Goal: Task Accomplishment & Management: Manage account settings

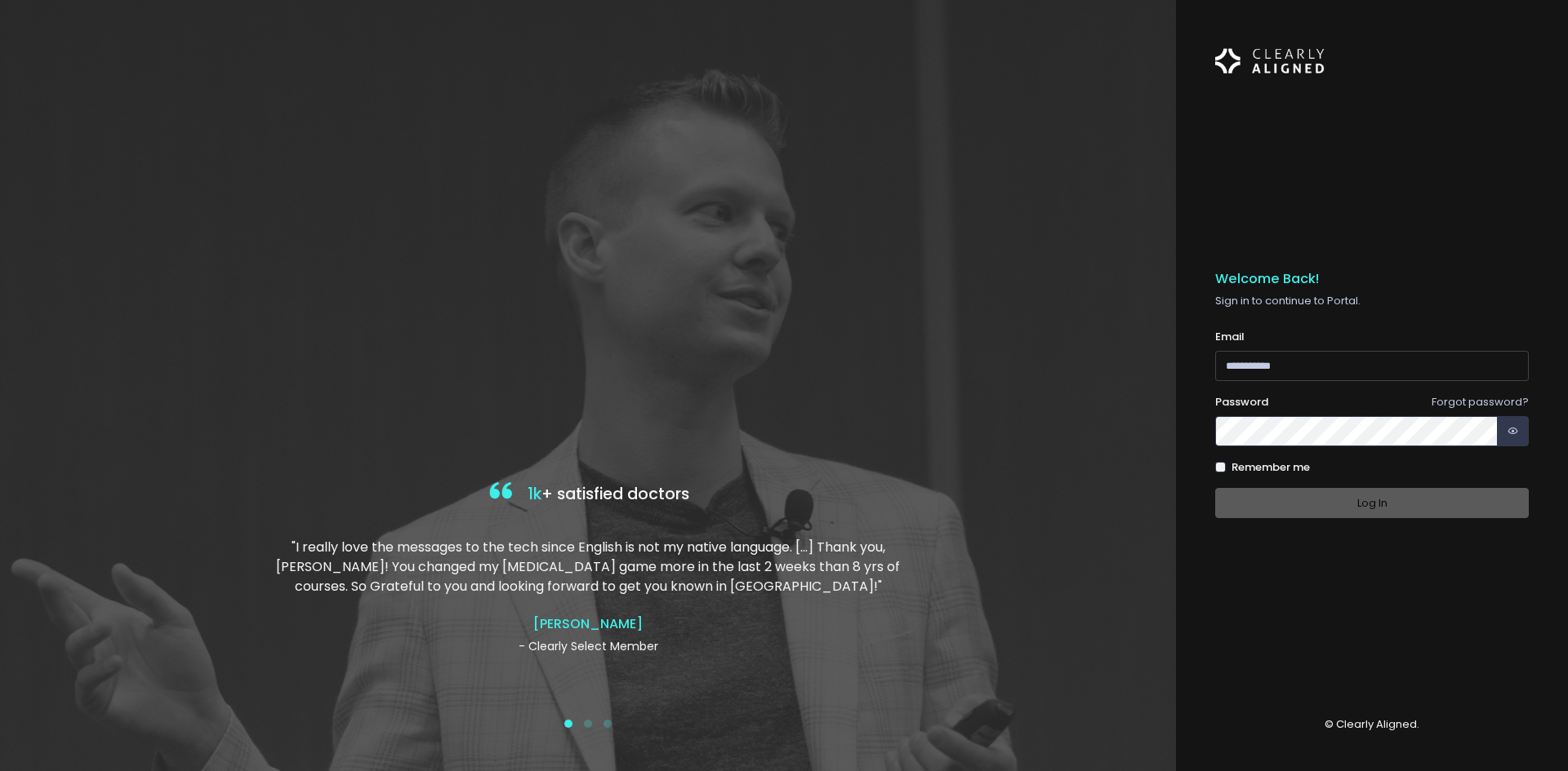
click at [1285, 363] on input "email" at bounding box center [1372, 365] width 314 height 30
type input "**********"
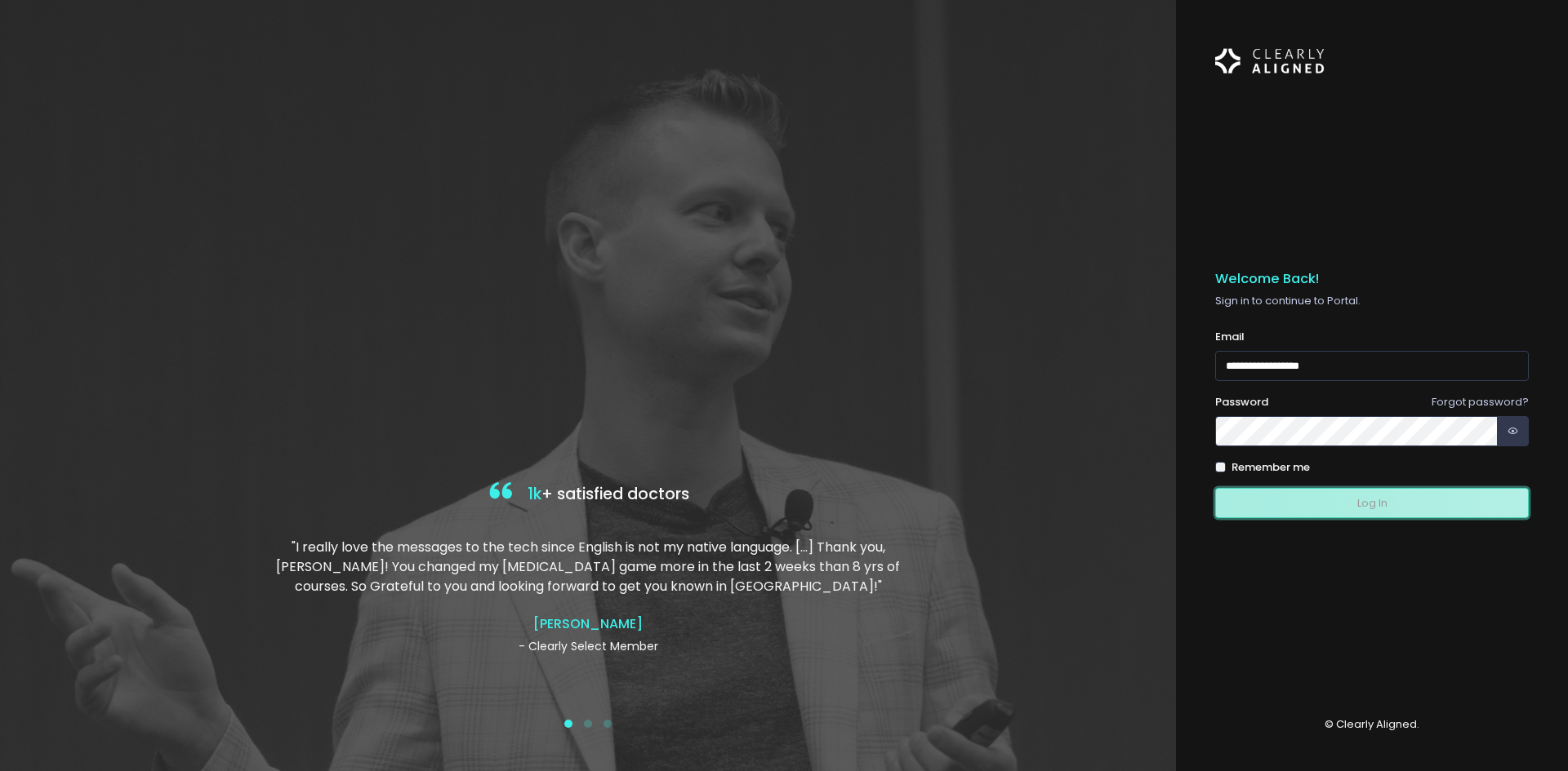
click at [1244, 508] on button "Log In" at bounding box center [1372, 503] width 314 height 30
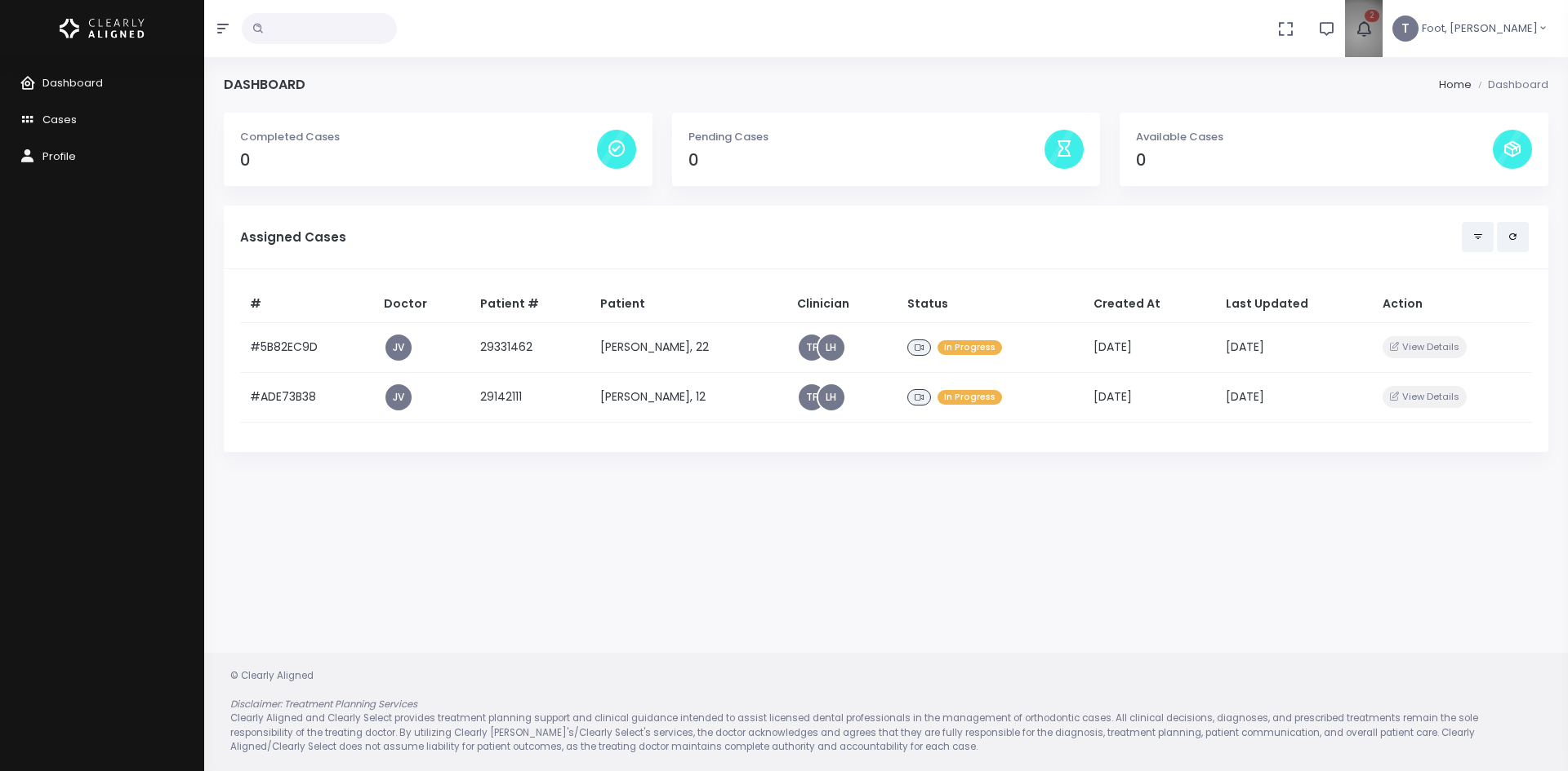
click at [1373, 35] on icon "button" at bounding box center [1363, 28] width 20 height 20
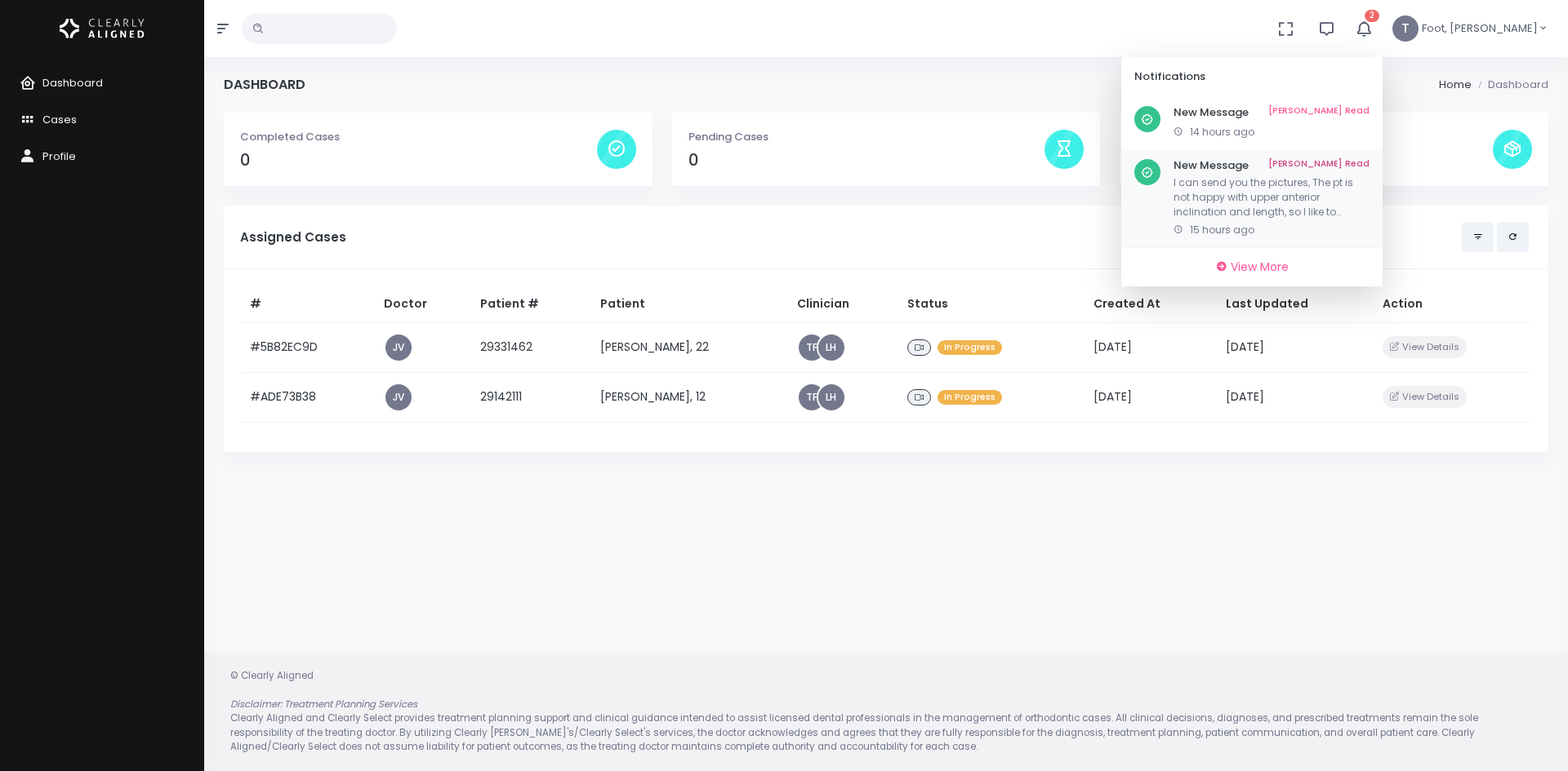
click at [1363, 181] on p "I can send you the pictures, The pt is not happy with upper anterior inclinatio…" at bounding box center [1271, 197] width 196 height 44
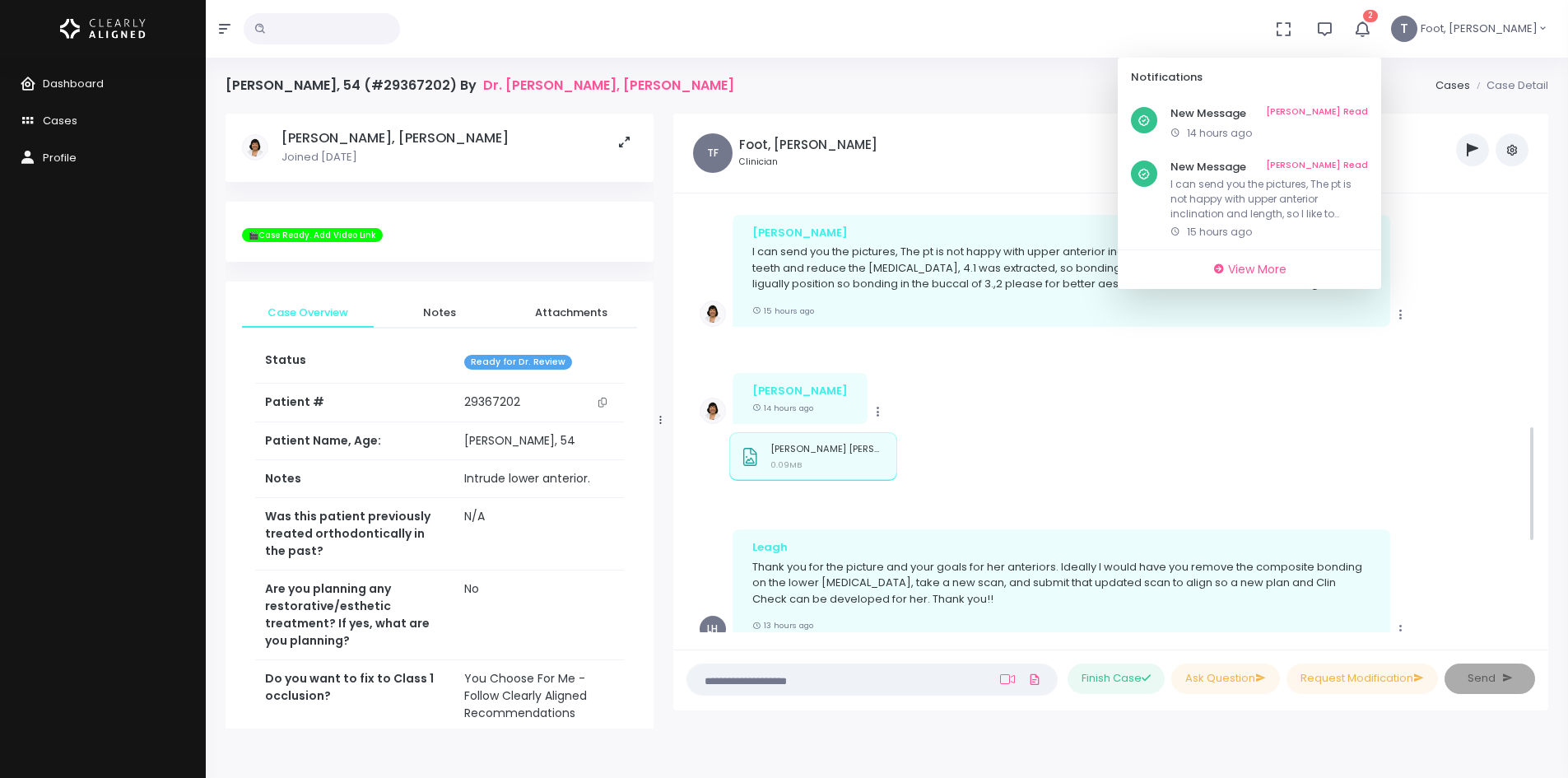
scroll to position [799, 0]
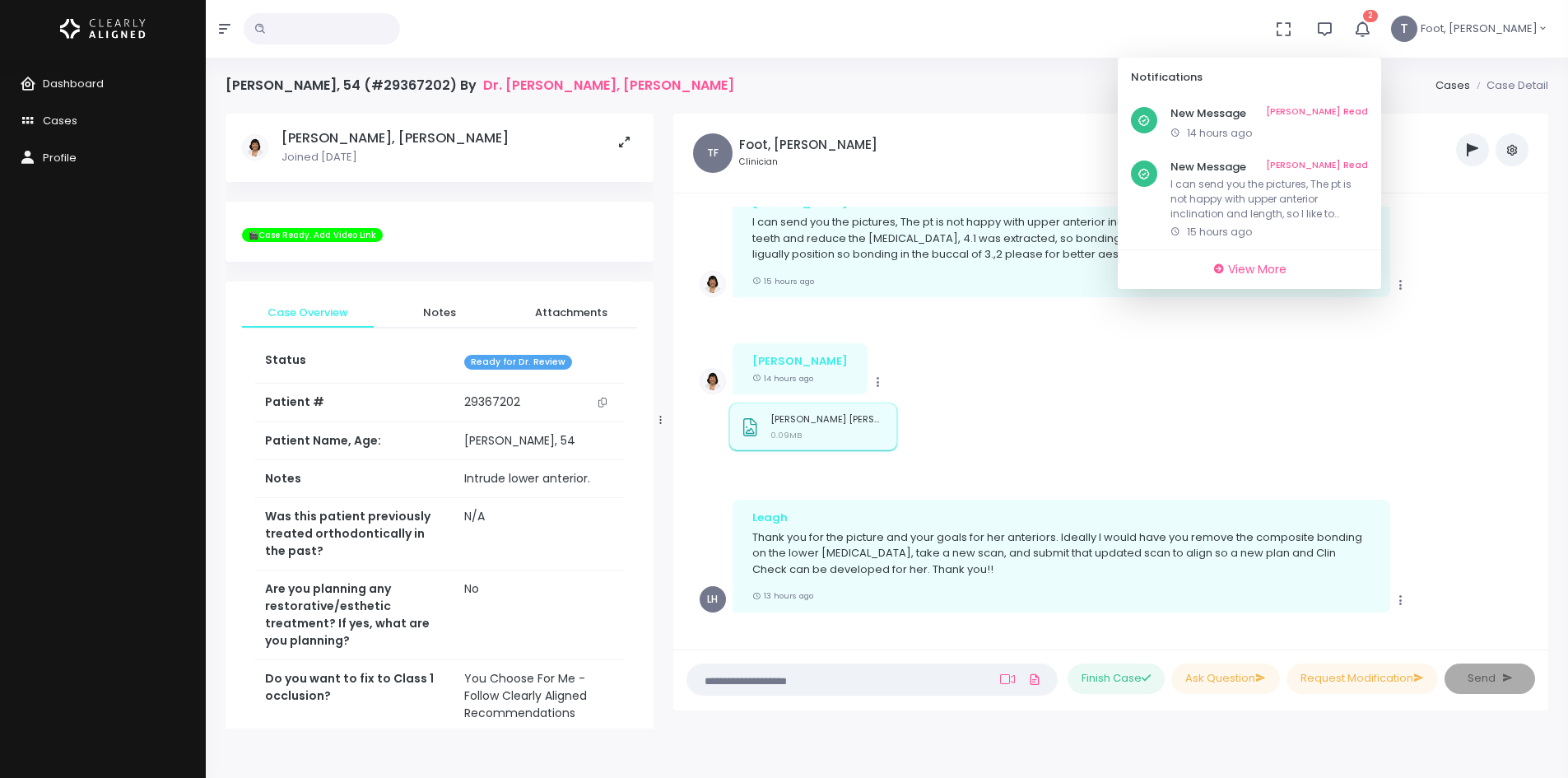
click at [836, 425] on p "[PERSON_NAME] [PERSON_NAME]-[DATE] 411 PM (135854).jpg" at bounding box center [827, 419] width 115 height 11
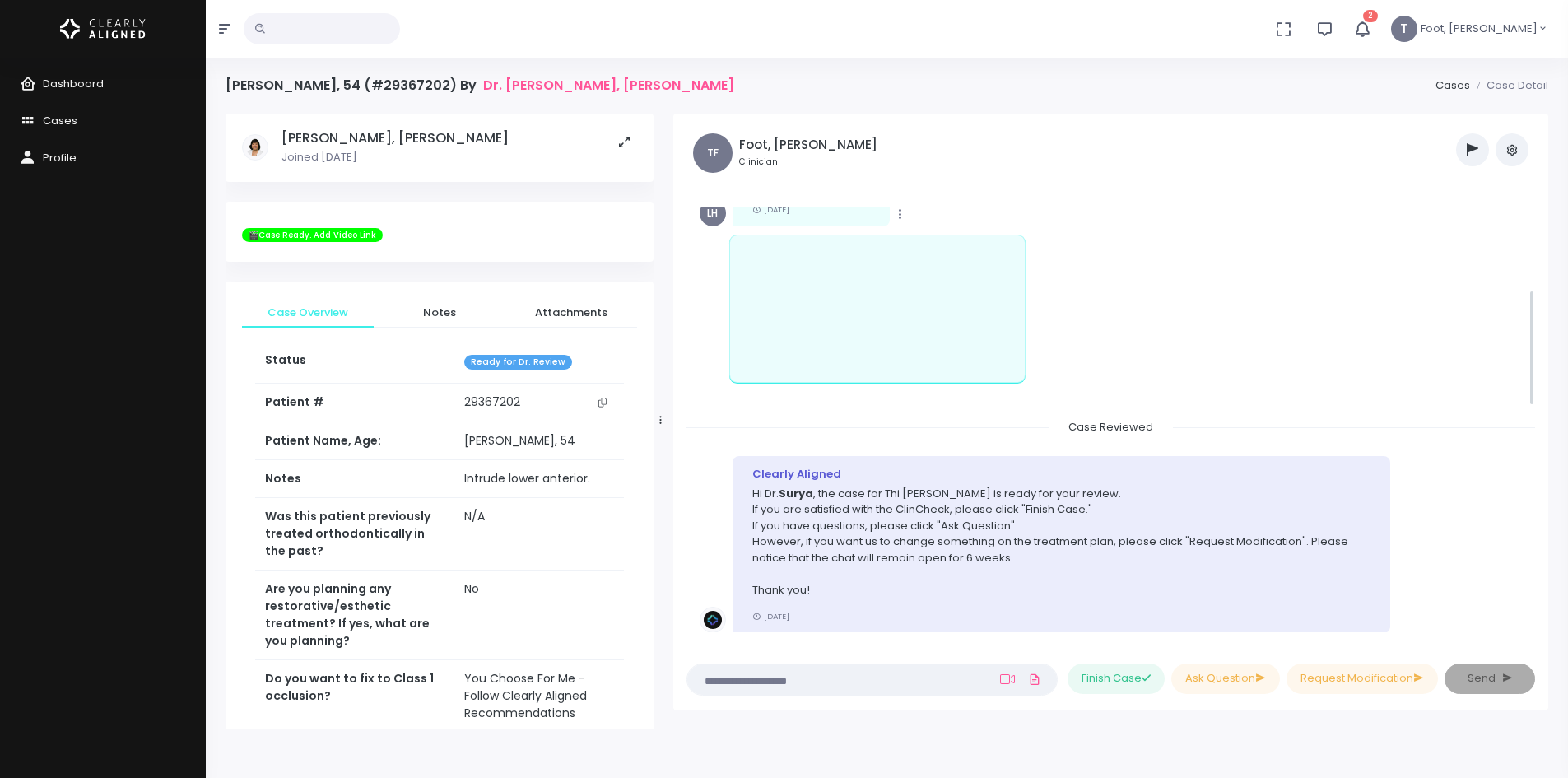
scroll to position [140, 0]
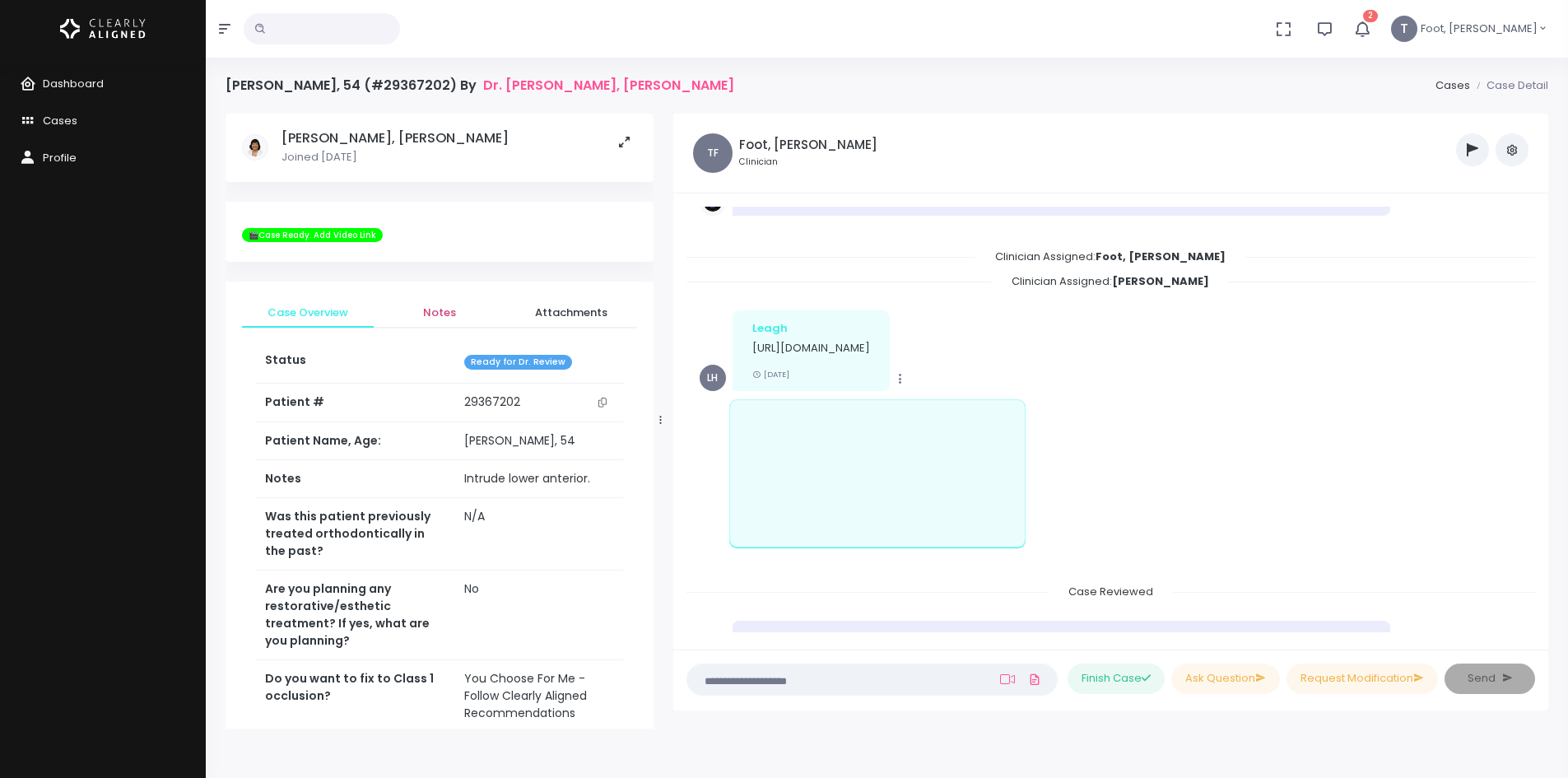
click at [420, 317] on span "Notes" at bounding box center [439, 313] width 105 height 17
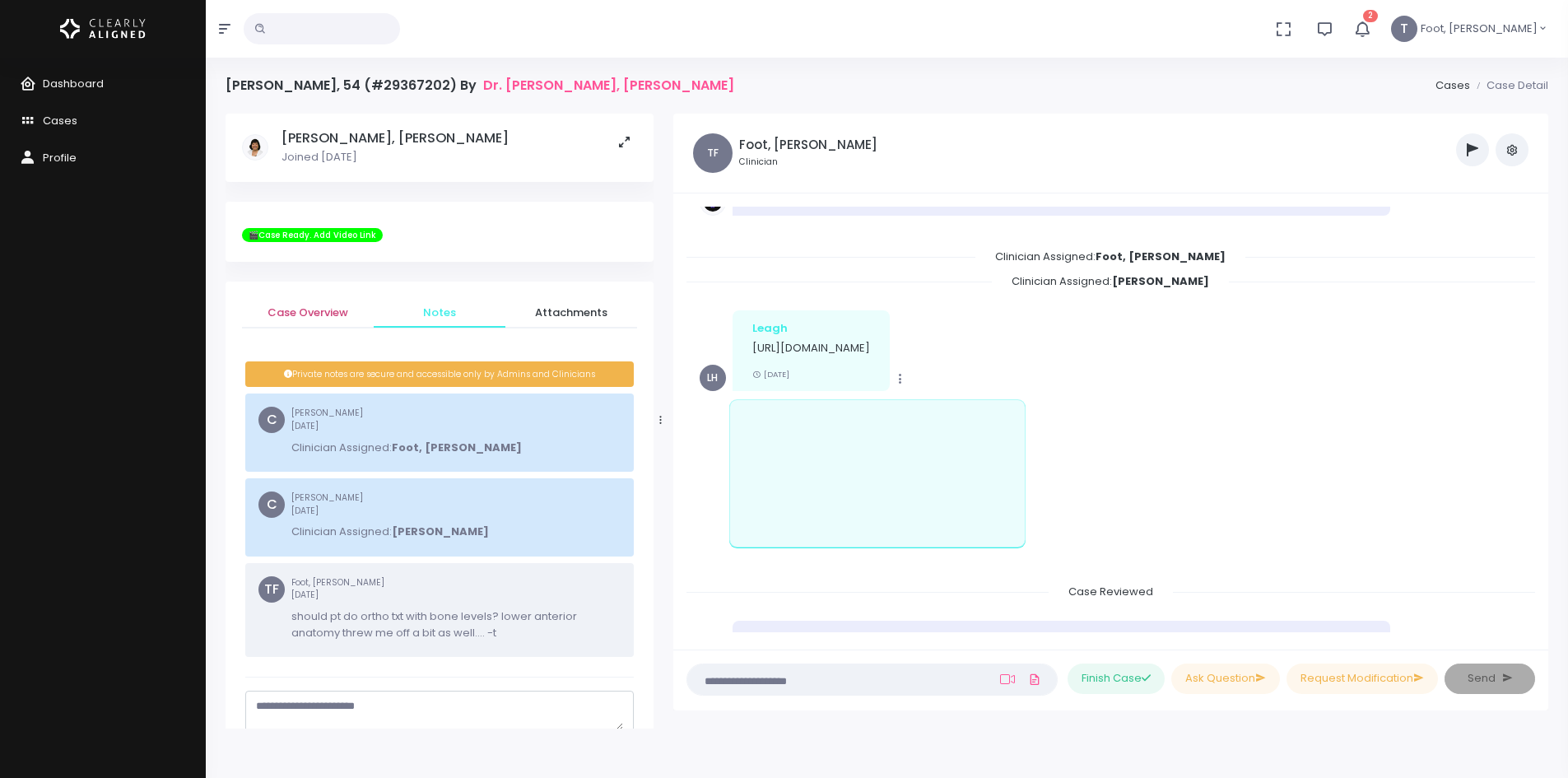
click at [324, 312] on span "Case Overview" at bounding box center [307, 313] width 105 height 17
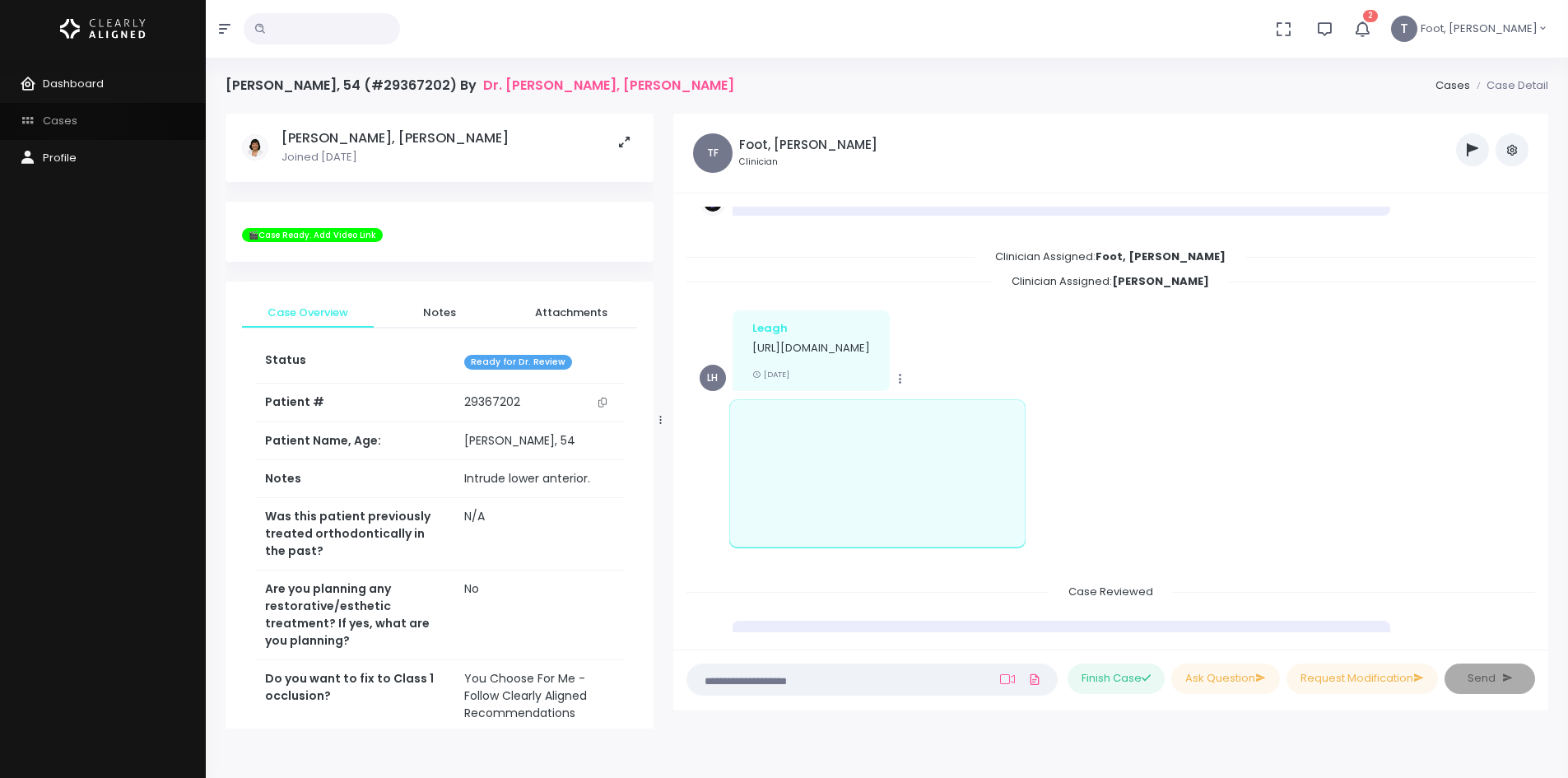
click at [72, 120] on span "Cases" at bounding box center [60, 120] width 35 height 16
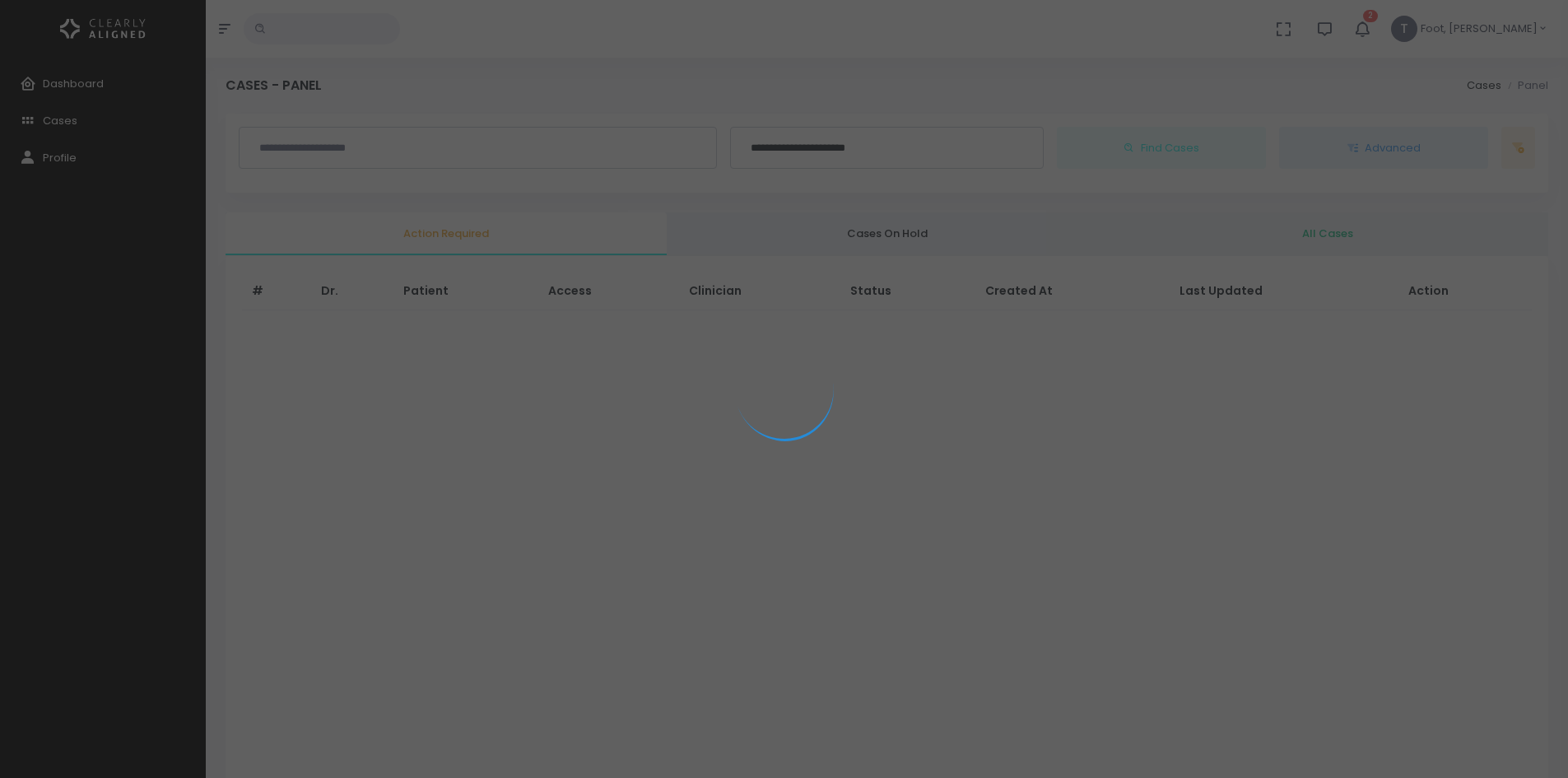
click at [1417, 26] on div at bounding box center [784, 389] width 1568 height 778
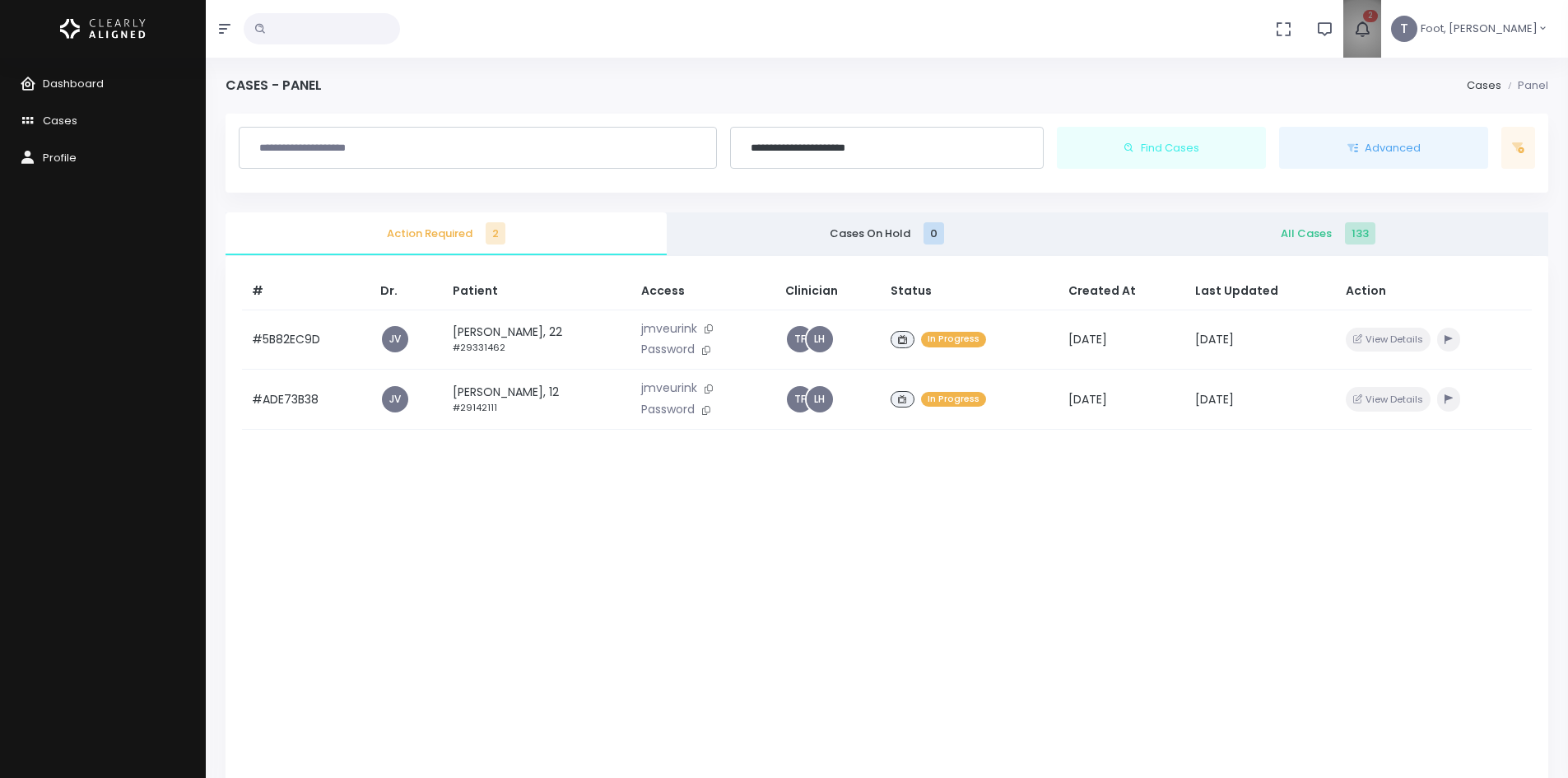
click at [1372, 32] on icon "button" at bounding box center [1362, 28] width 19 height 19
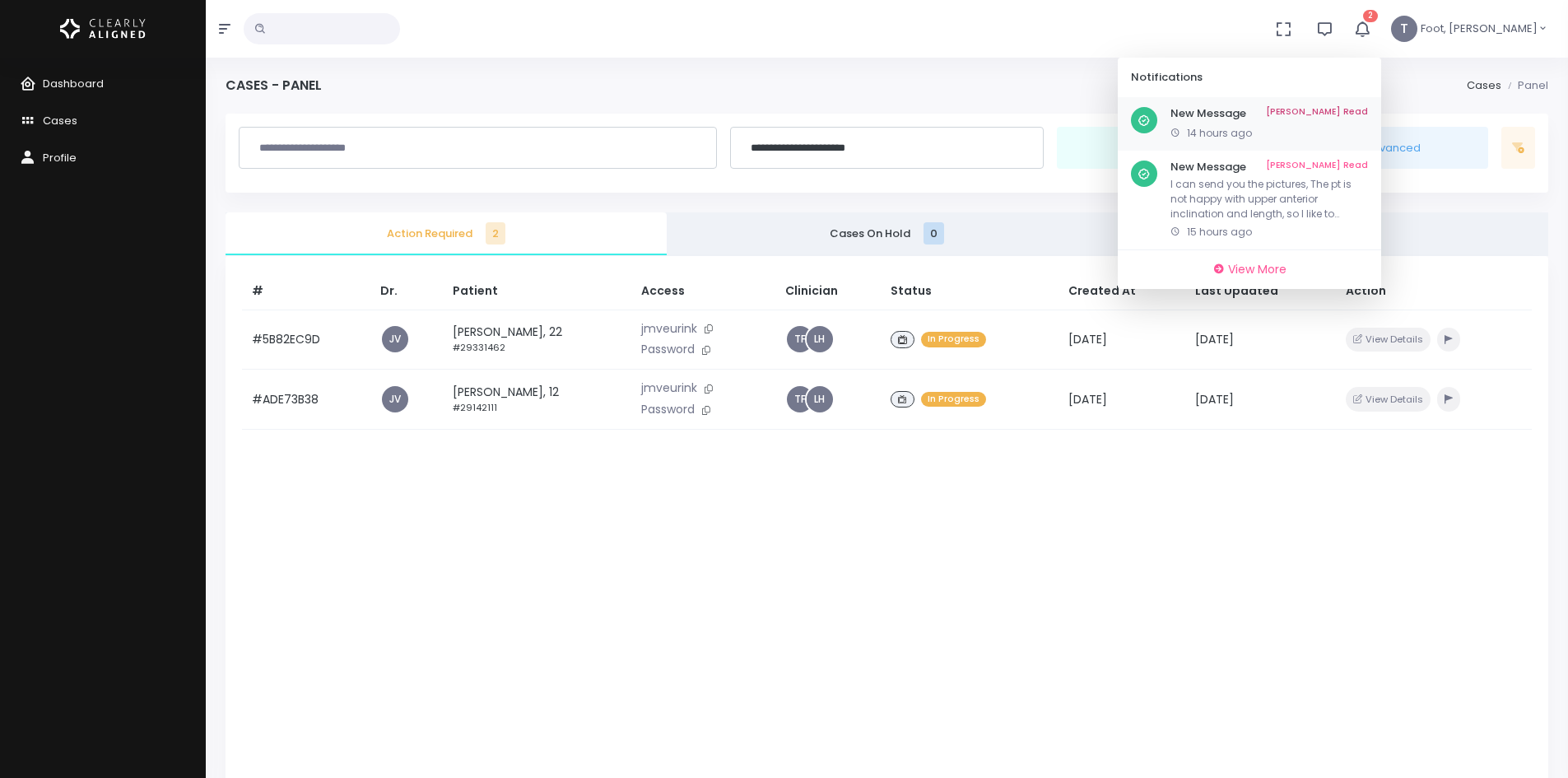
click at [1381, 103] on div "New Message Mark As Read 14 hours ago" at bounding box center [1249, 124] width 263 height 55
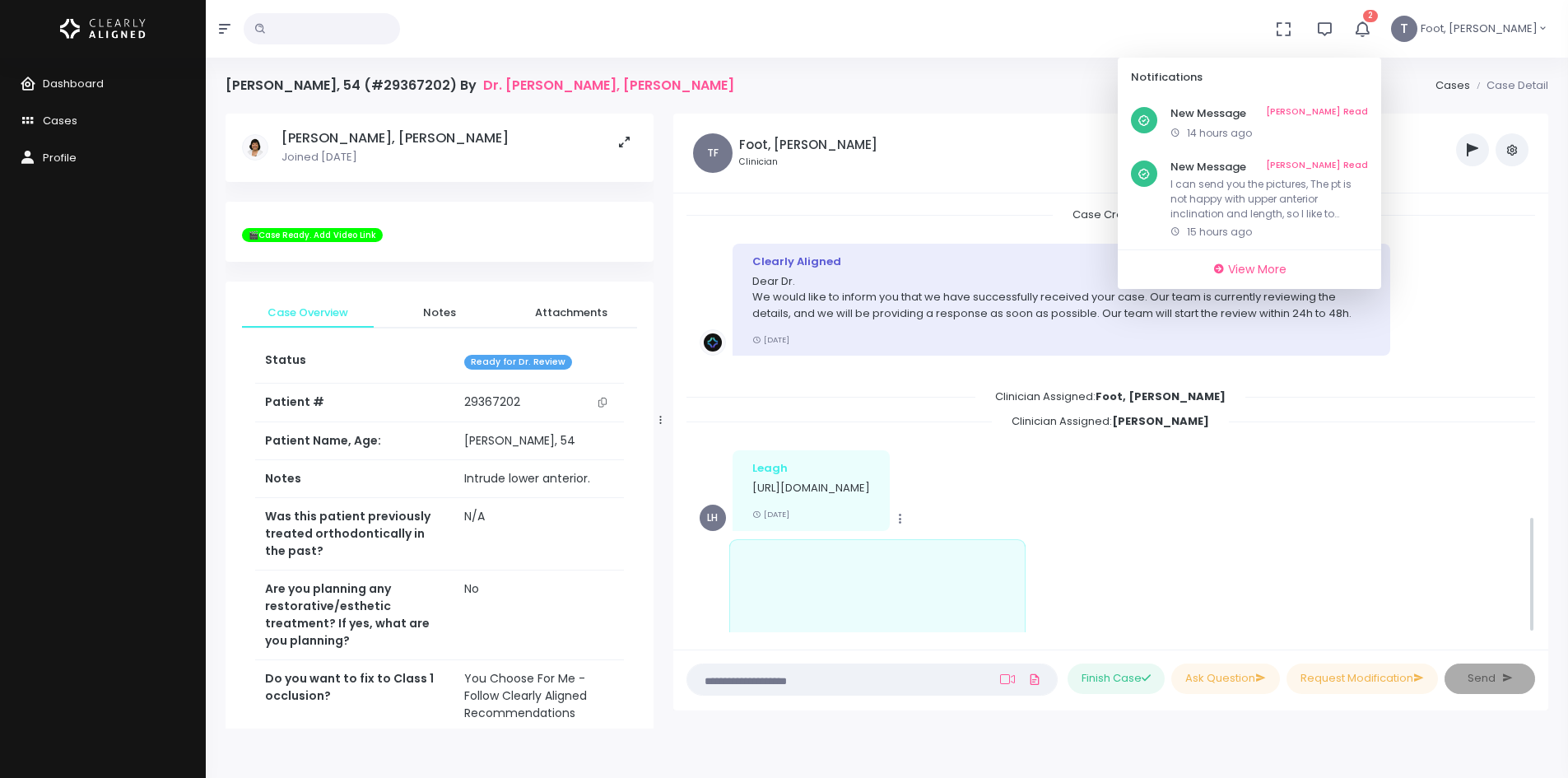
scroll to position [1128, 0]
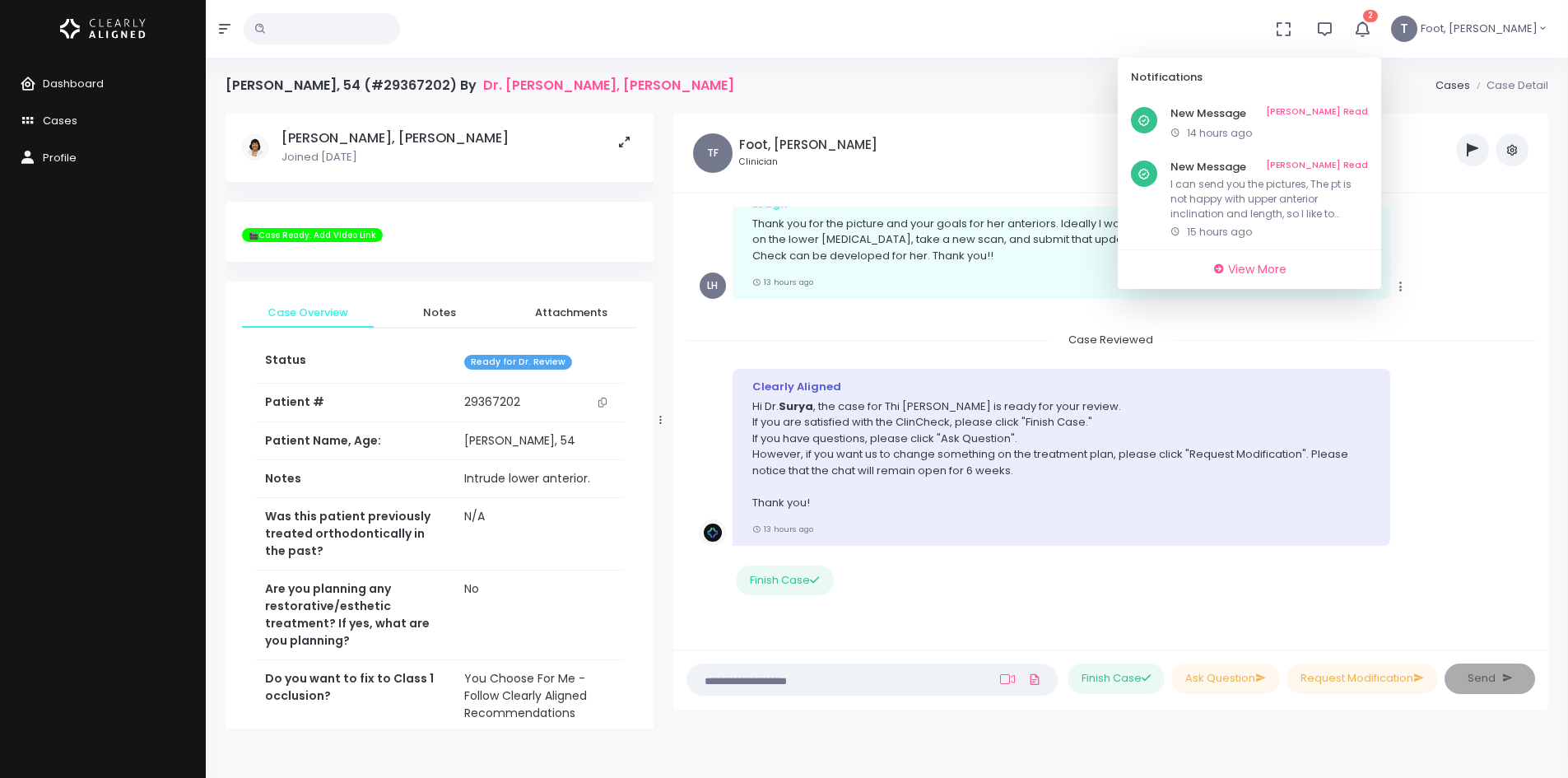
click at [1372, 30] on icon "button" at bounding box center [1362, 28] width 19 height 19
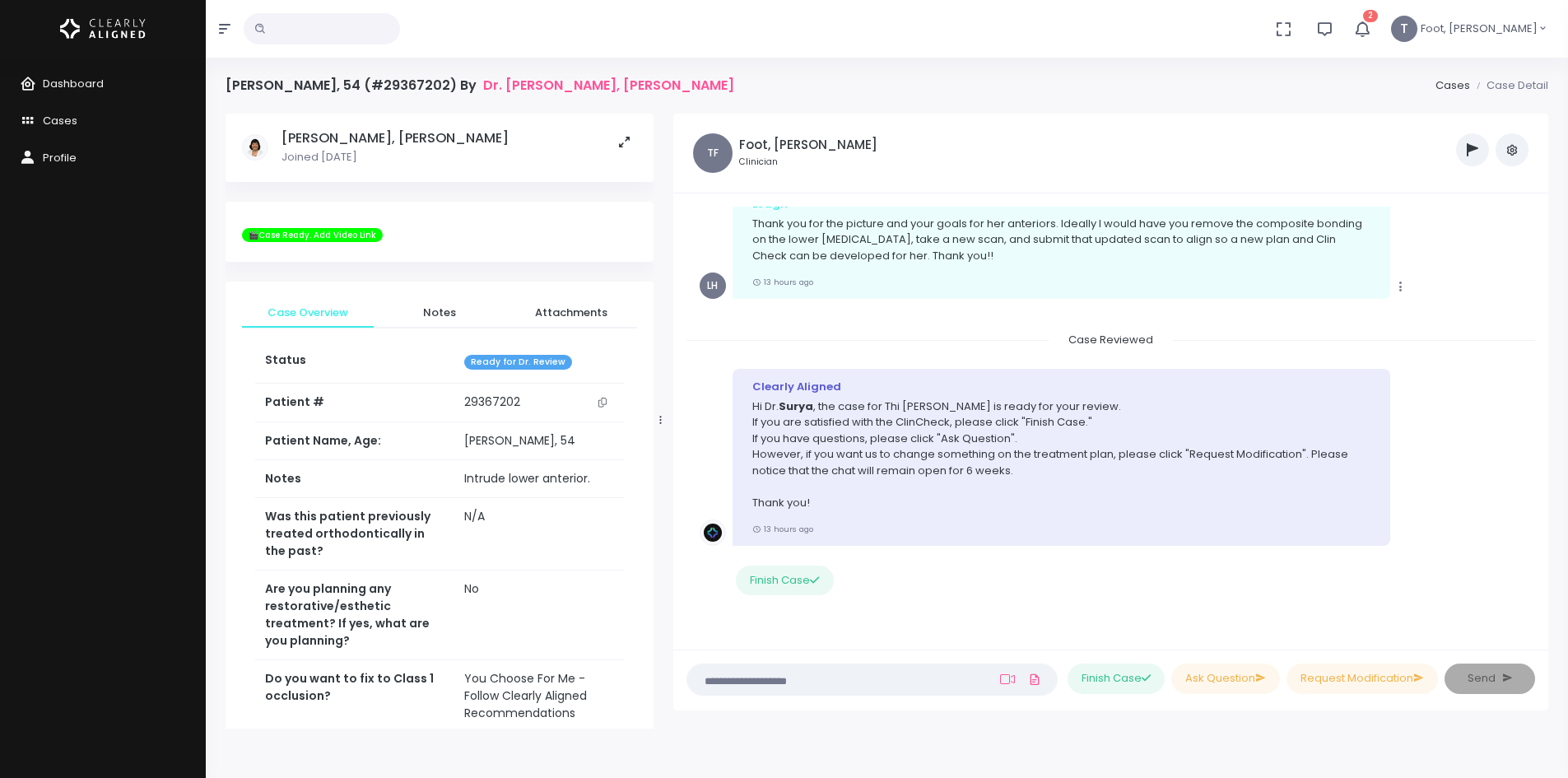
click at [1371, 33] on icon "button" at bounding box center [1362, 28] width 19 height 19
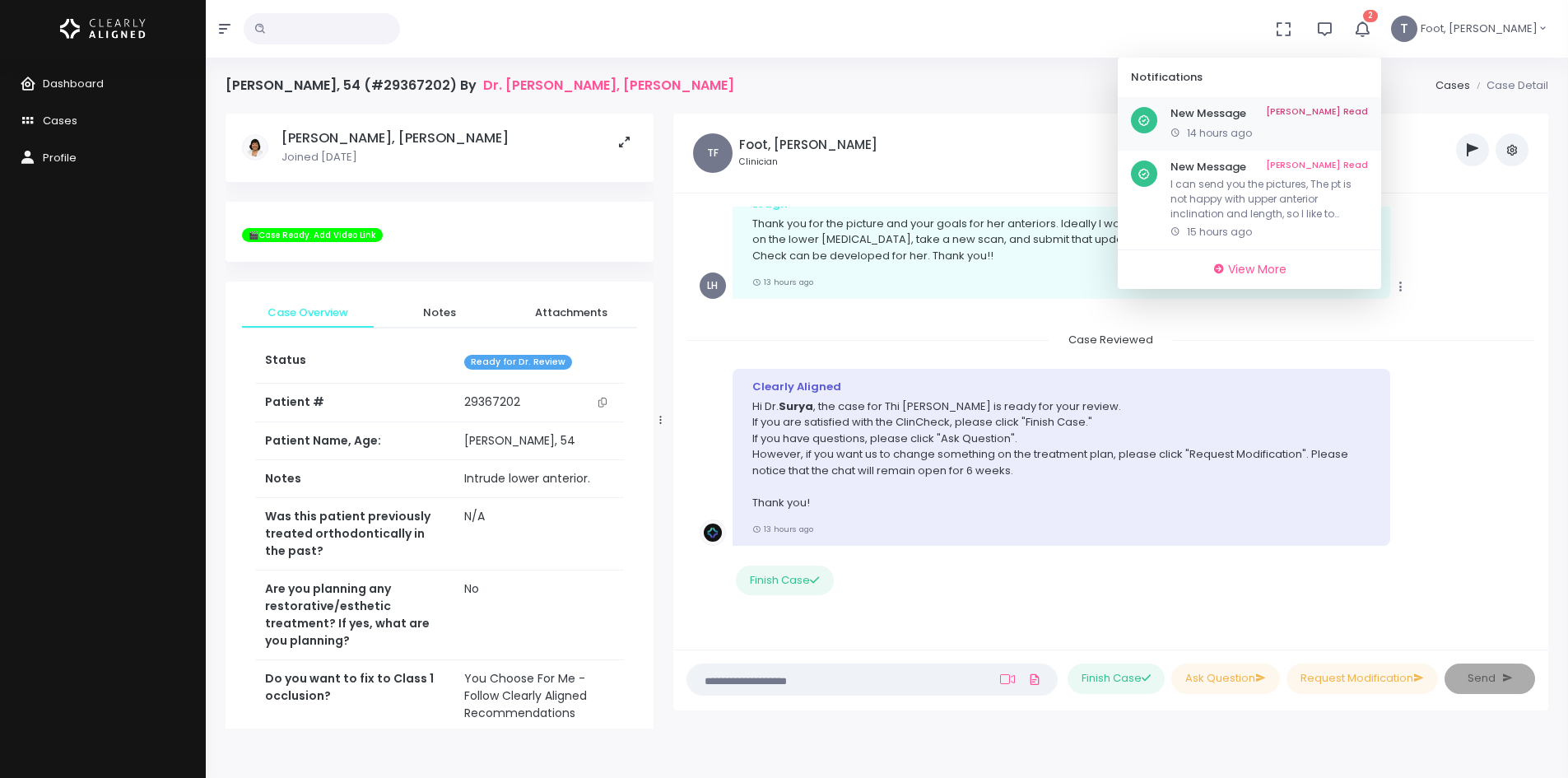
click at [1368, 110] on link "[PERSON_NAME] Read" at bounding box center [1316, 114] width 102 height 13
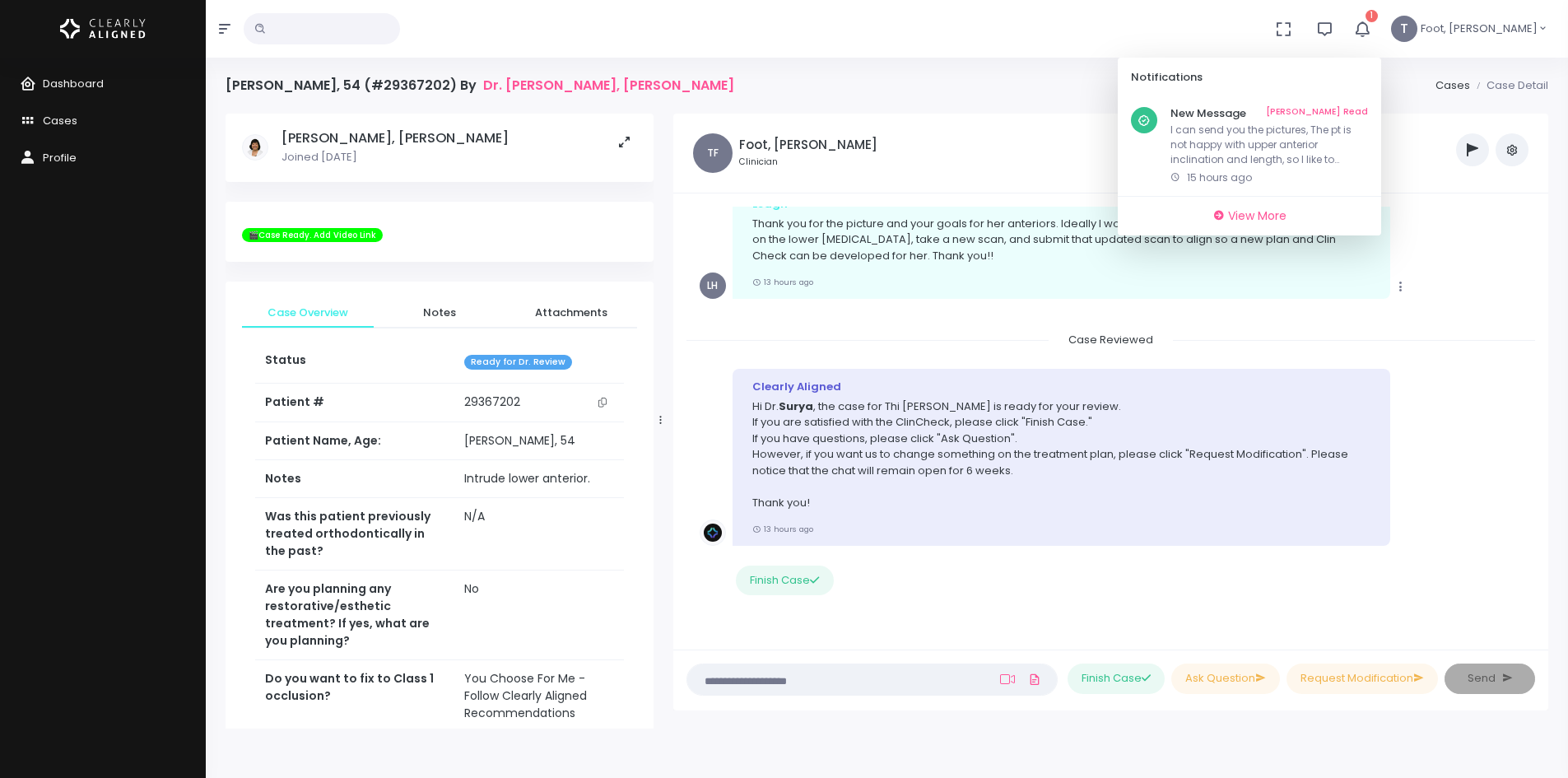
click at [1372, 28] on icon "button" at bounding box center [1363, 29] width 19 height 19
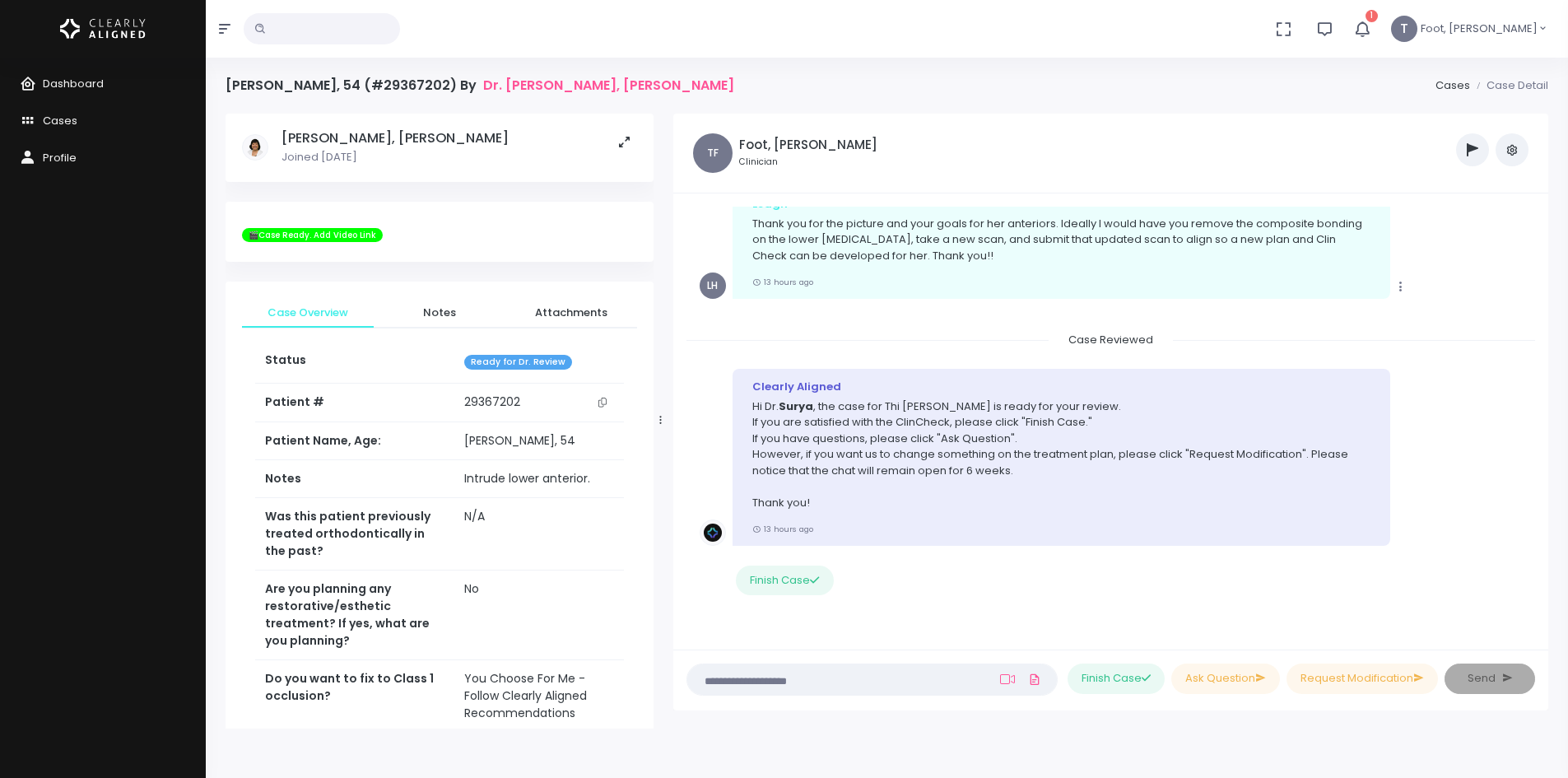
click at [1372, 31] on icon "button" at bounding box center [1362, 29] width 20 height 20
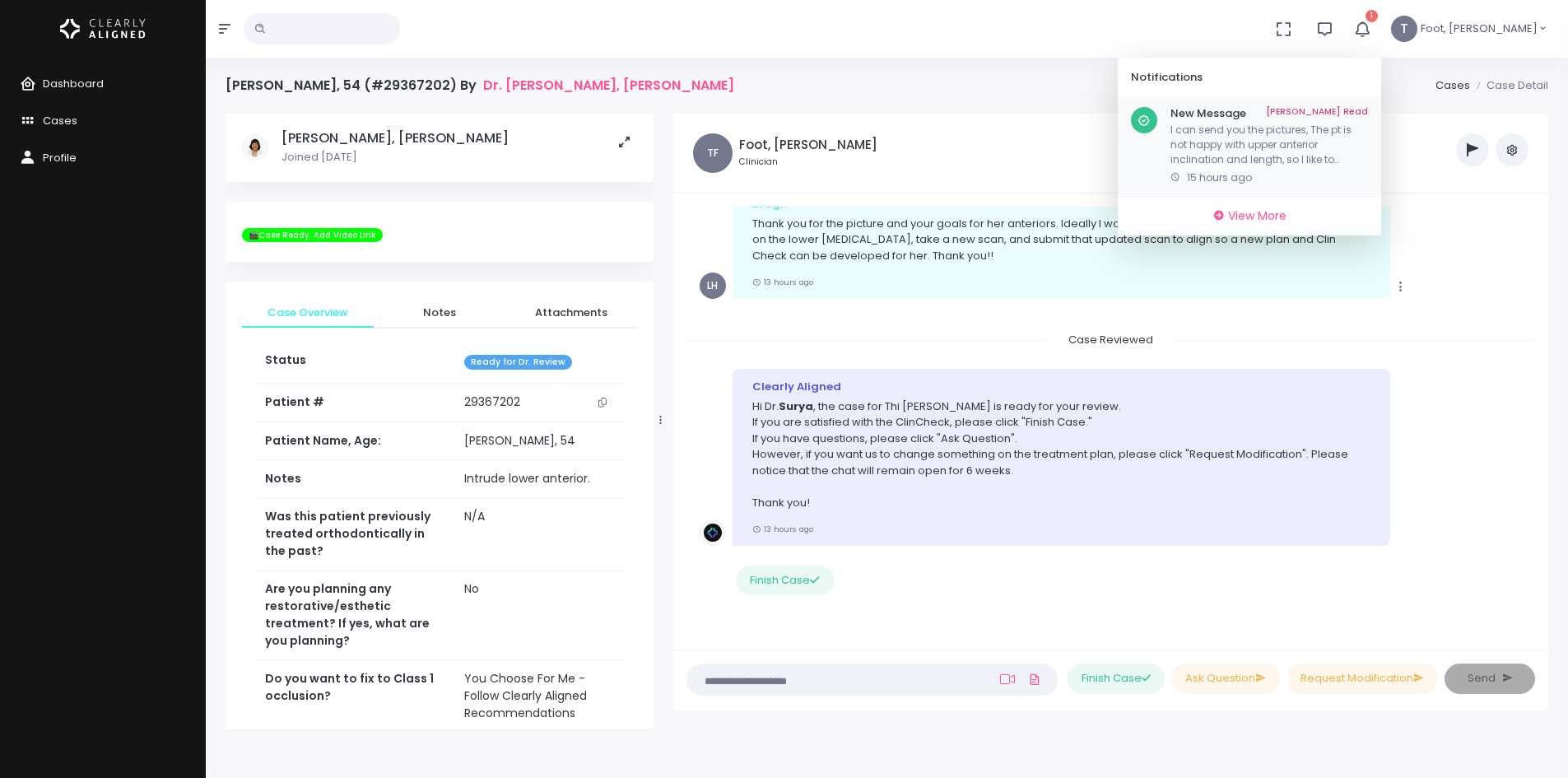
click at [1368, 107] on link "[PERSON_NAME] Read" at bounding box center [1316, 114] width 102 height 13
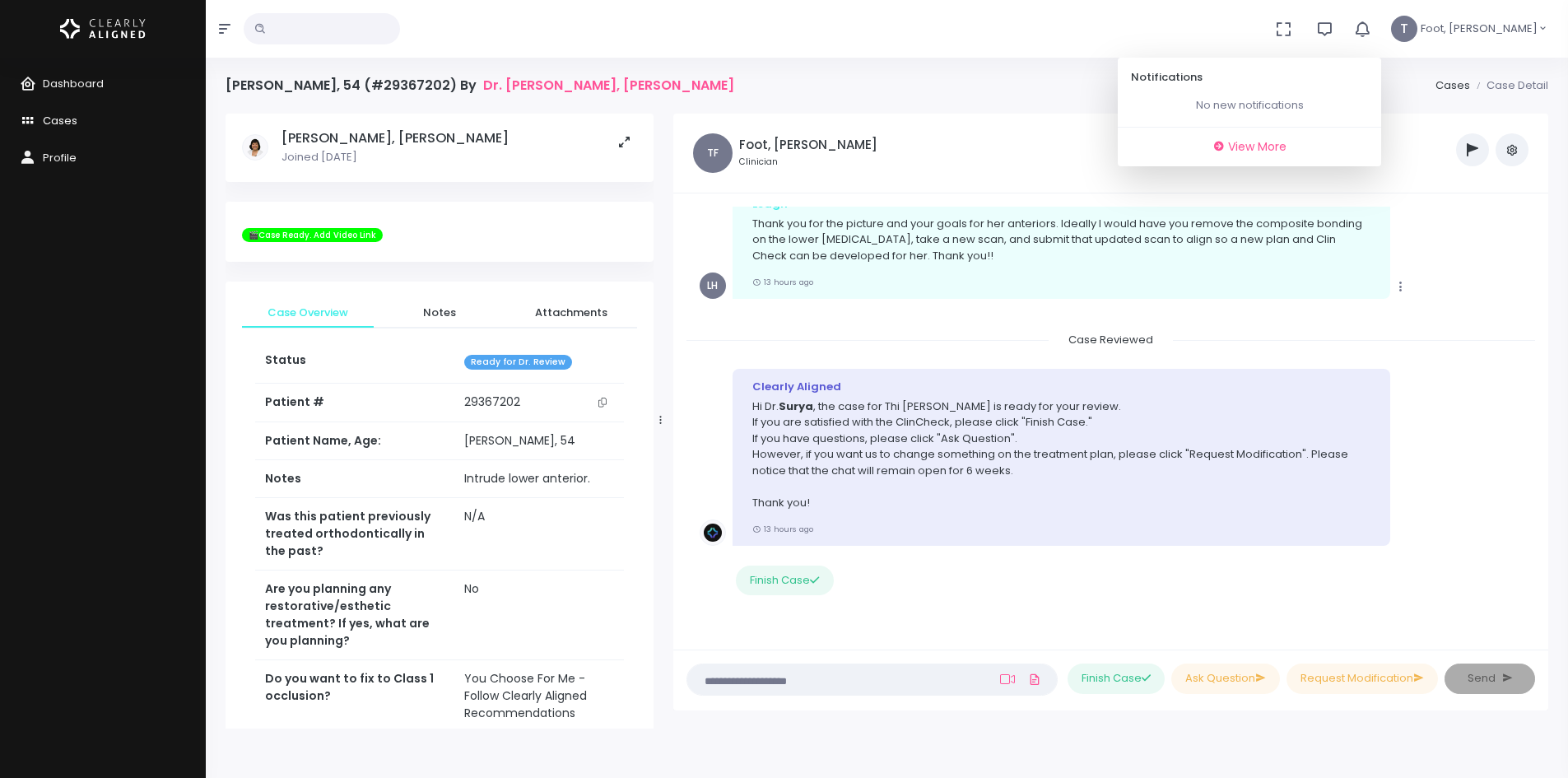
click at [72, 119] on span "Cases" at bounding box center [60, 120] width 35 height 16
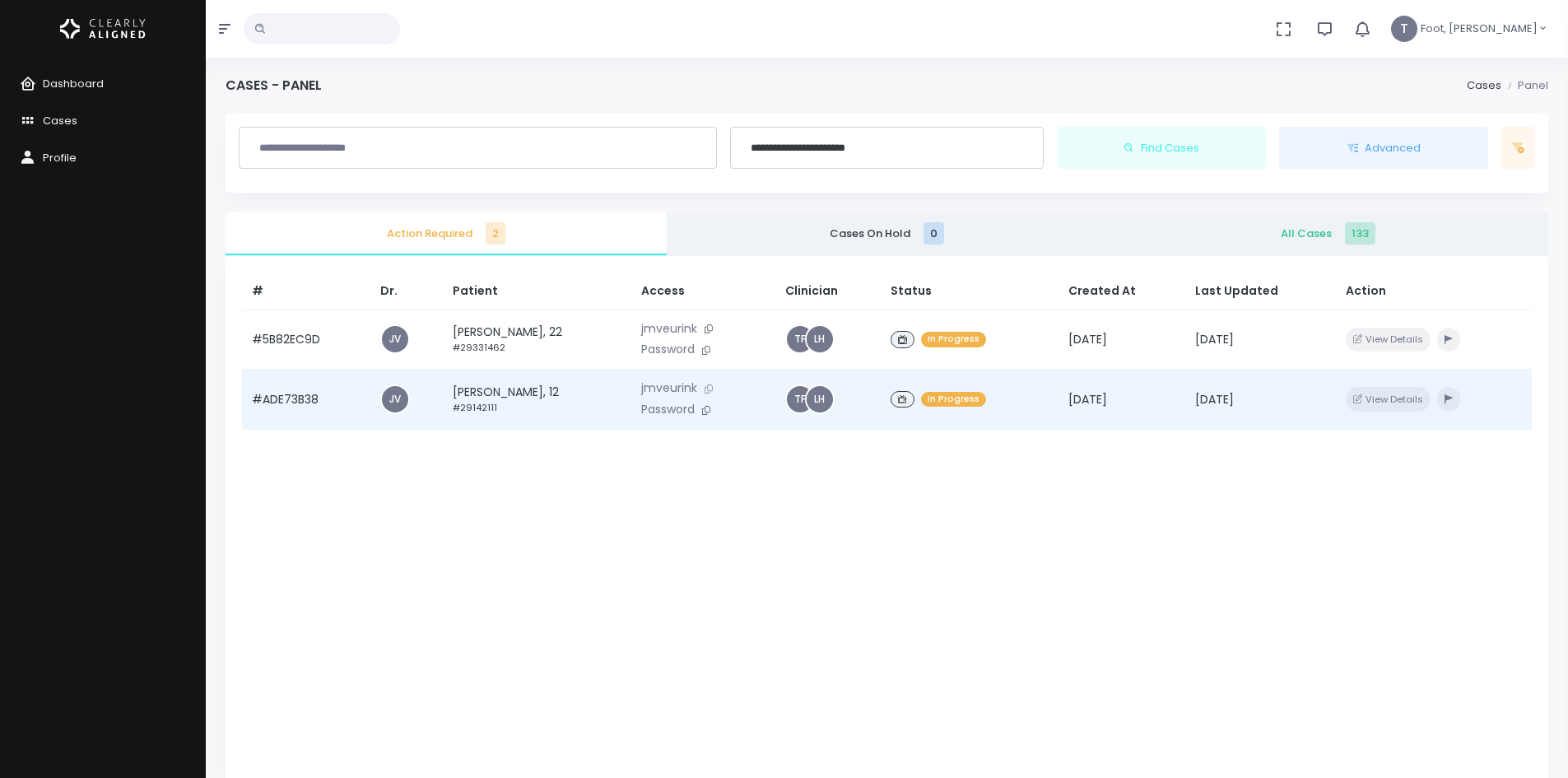
click at [713, 390] on icon at bounding box center [709, 389] width 8 height 9
click at [503, 398] on td "[PERSON_NAME], 12 #29142111" at bounding box center [537, 399] width 189 height 60
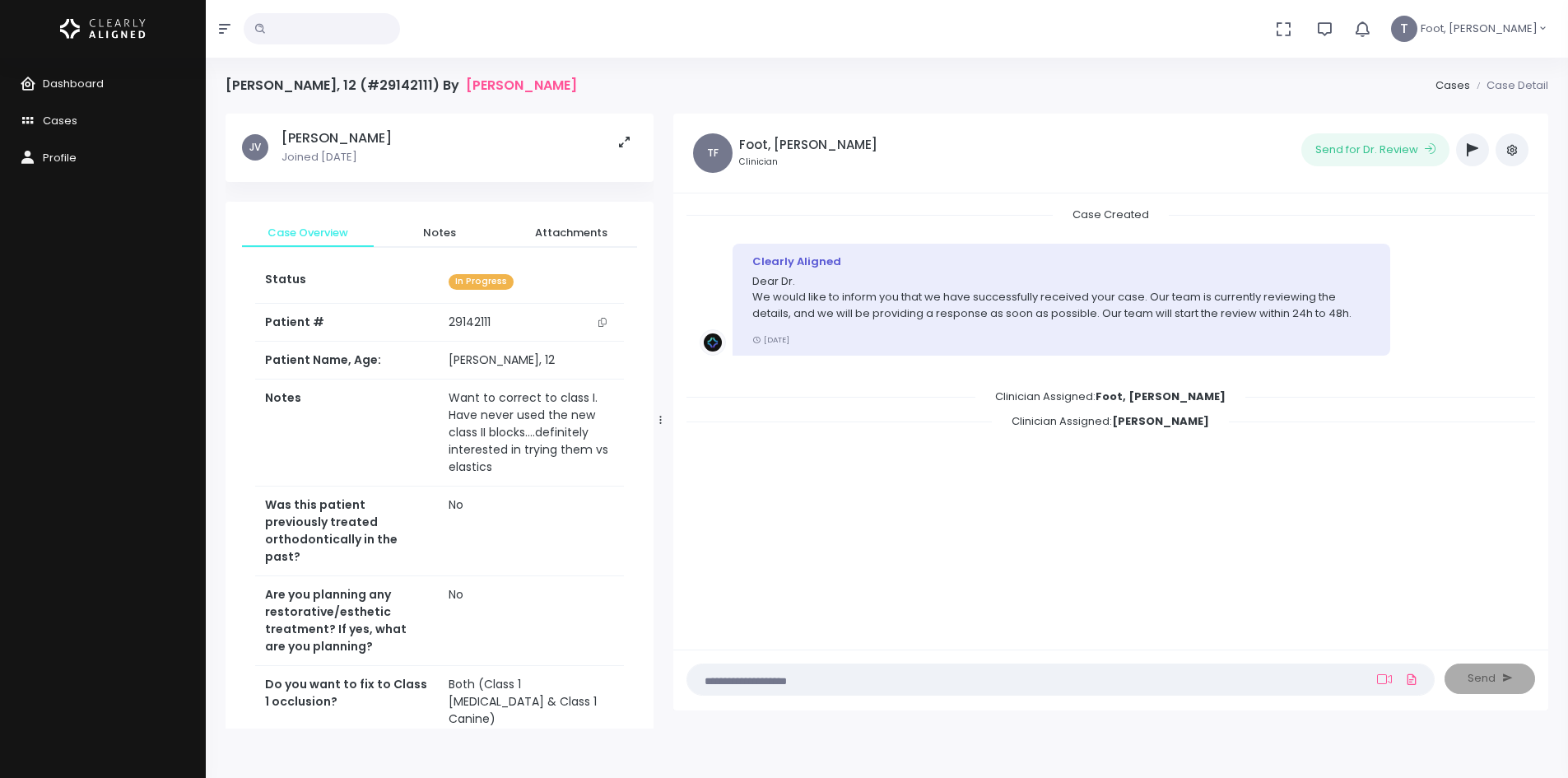
click at [1475, 149] on icon "button" at bounding box center [1473, 150] width 12 height 13
click at [1473, 143] on icon "button" at bounding box center [1473, 150] width 12 height 13
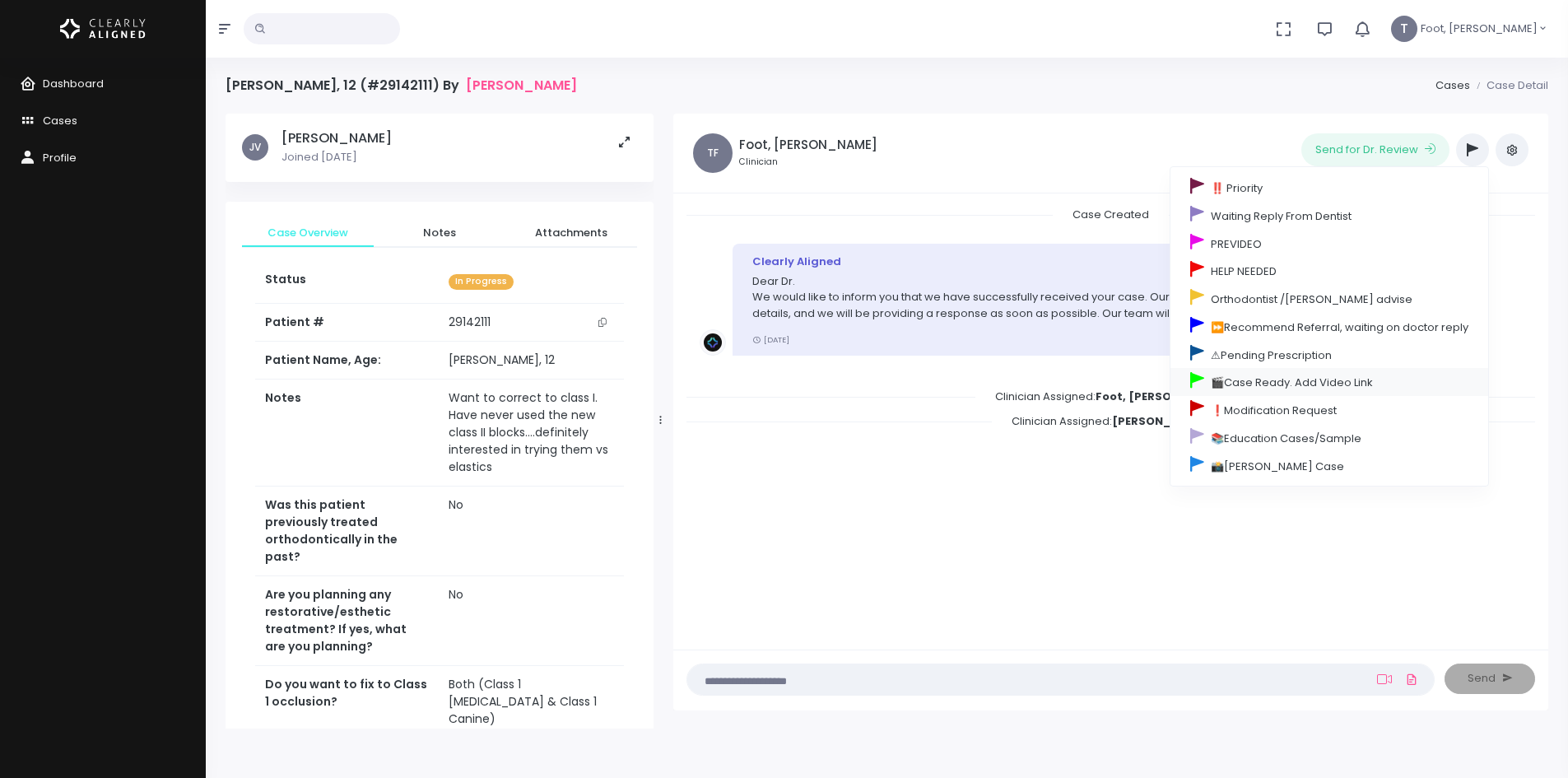
click at [1257, 375] on link "🎬Case Ready. Add Video Link" at bounding box center [1329, 381] width 317 height 28
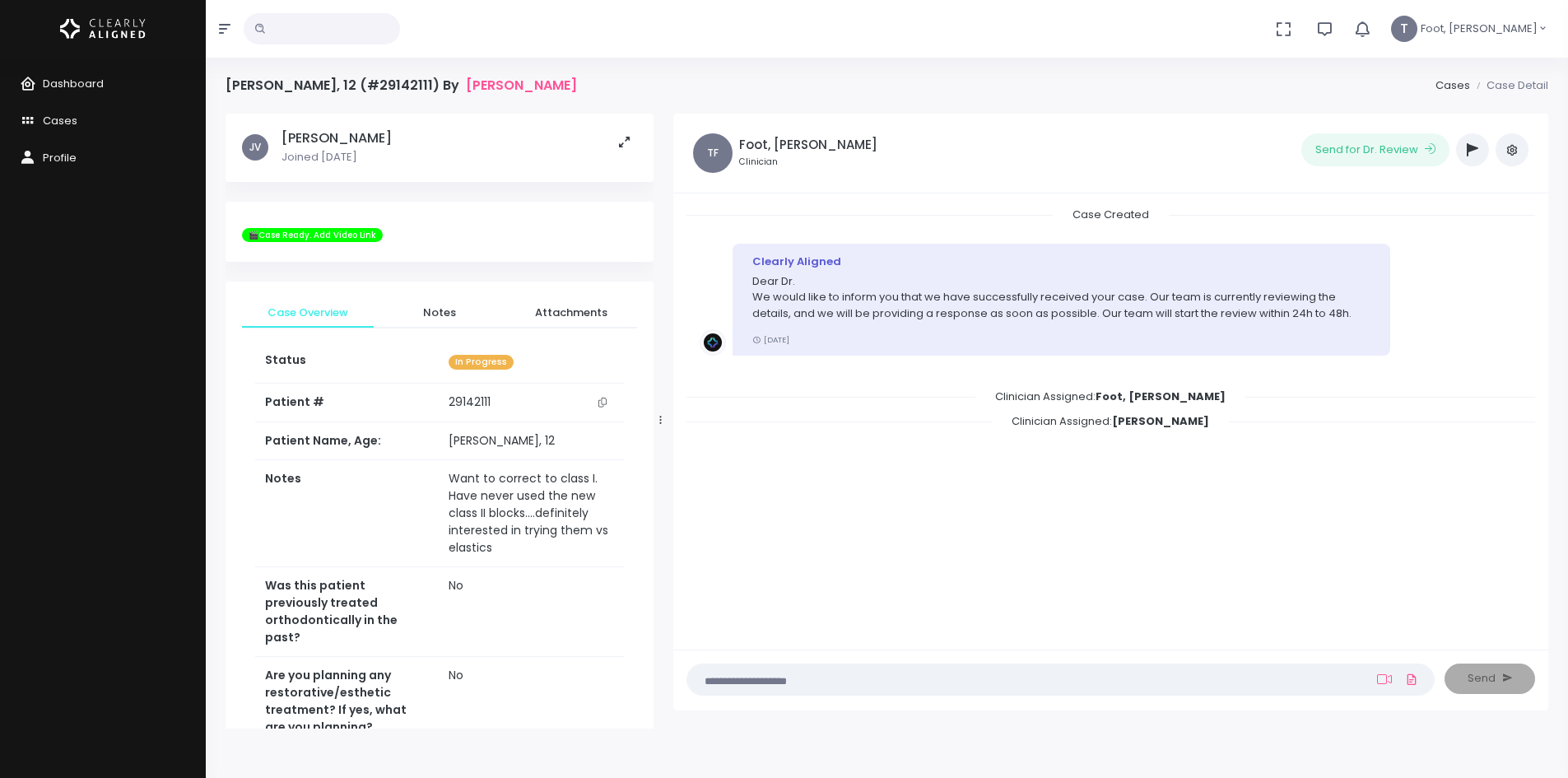
click at [1463, 149] on button "button" at bounding box center [1472, 149] width 33 height 33
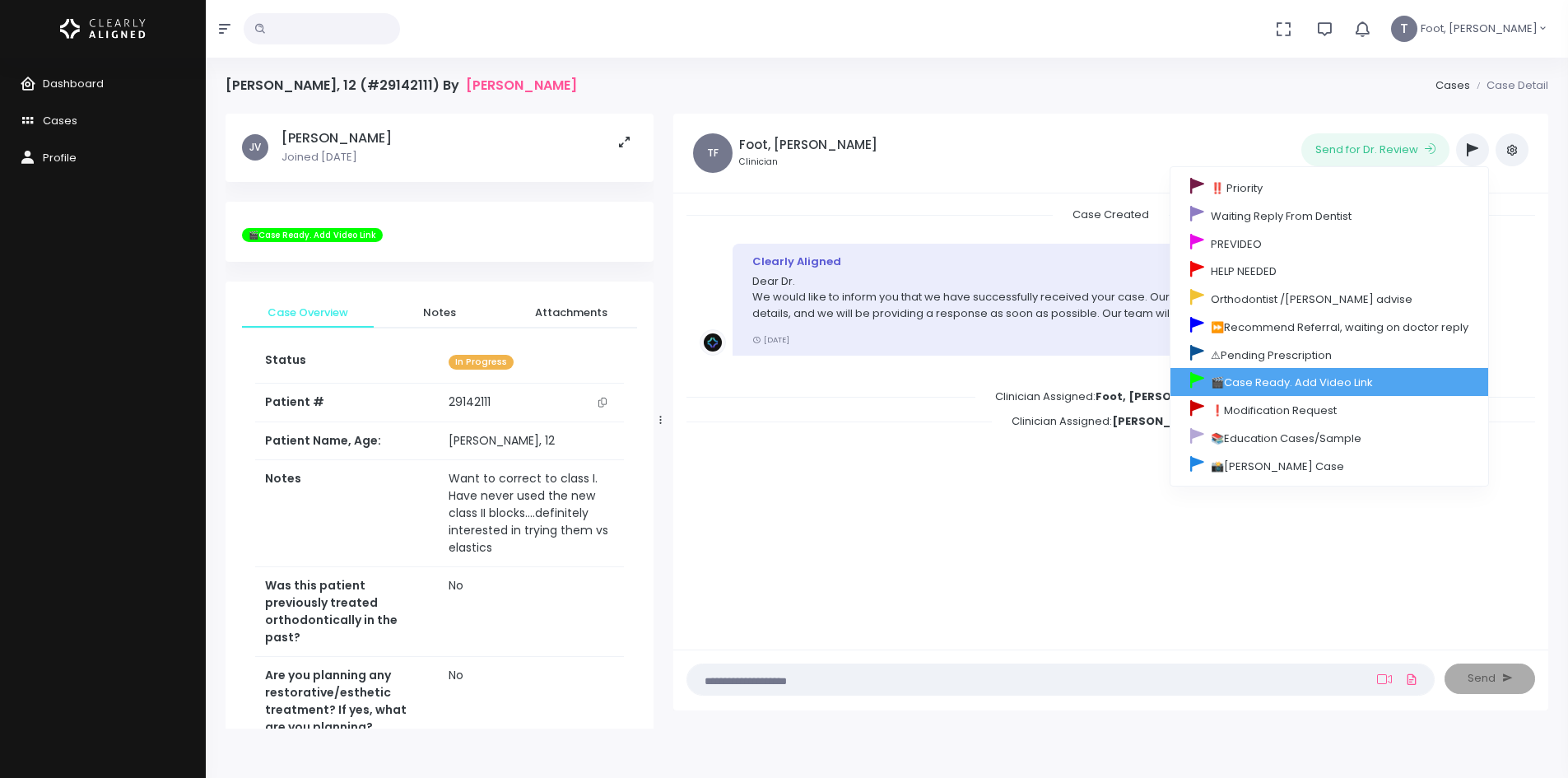
click at [1278, 385] on link "🎬Case Ready. Add Video Link" at bounding box center [1329, 381] width 317 height 28
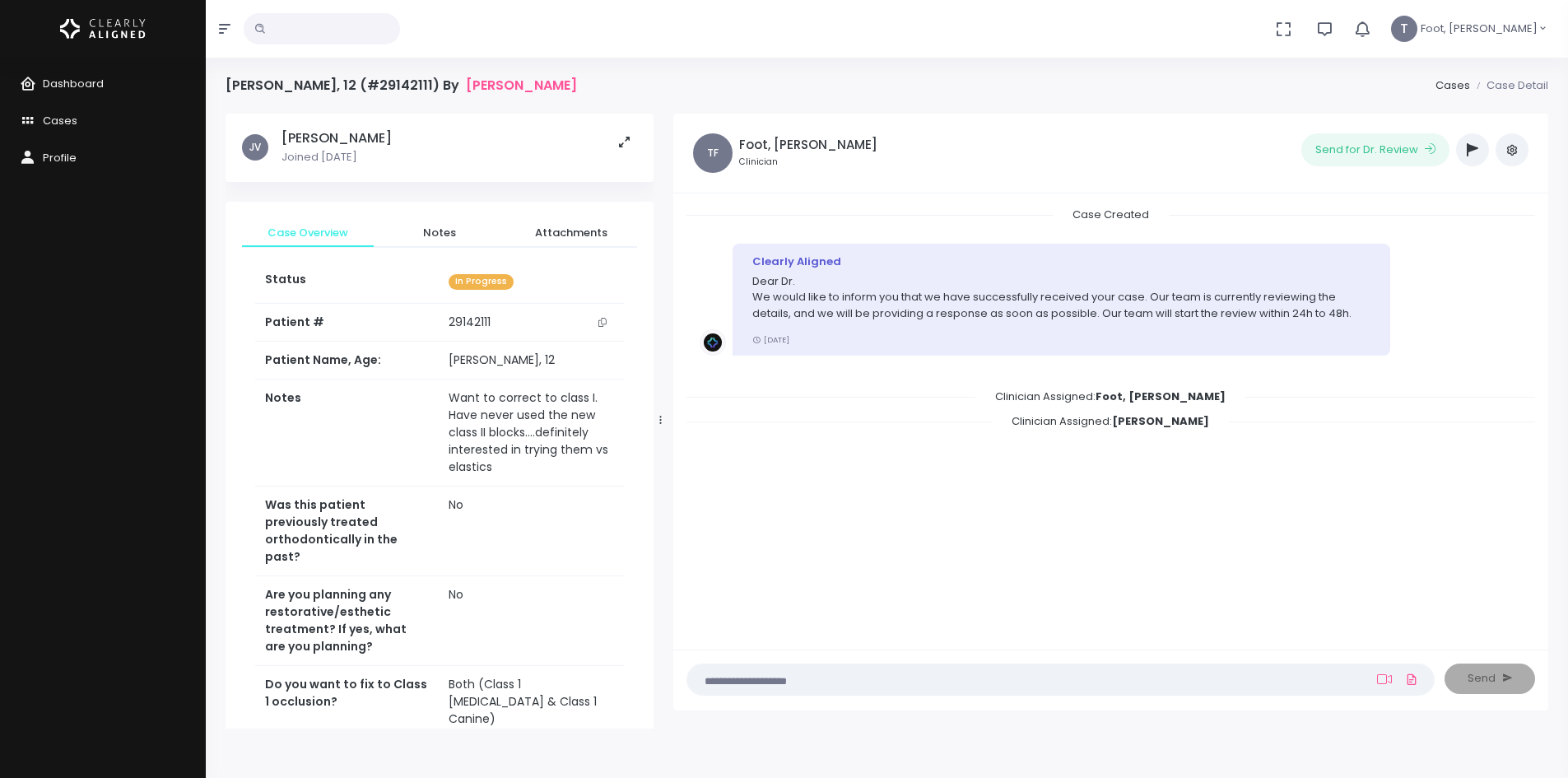
click at [1470, 149] on icon "button" at bounding box center [1473, 150] width 12 height 13
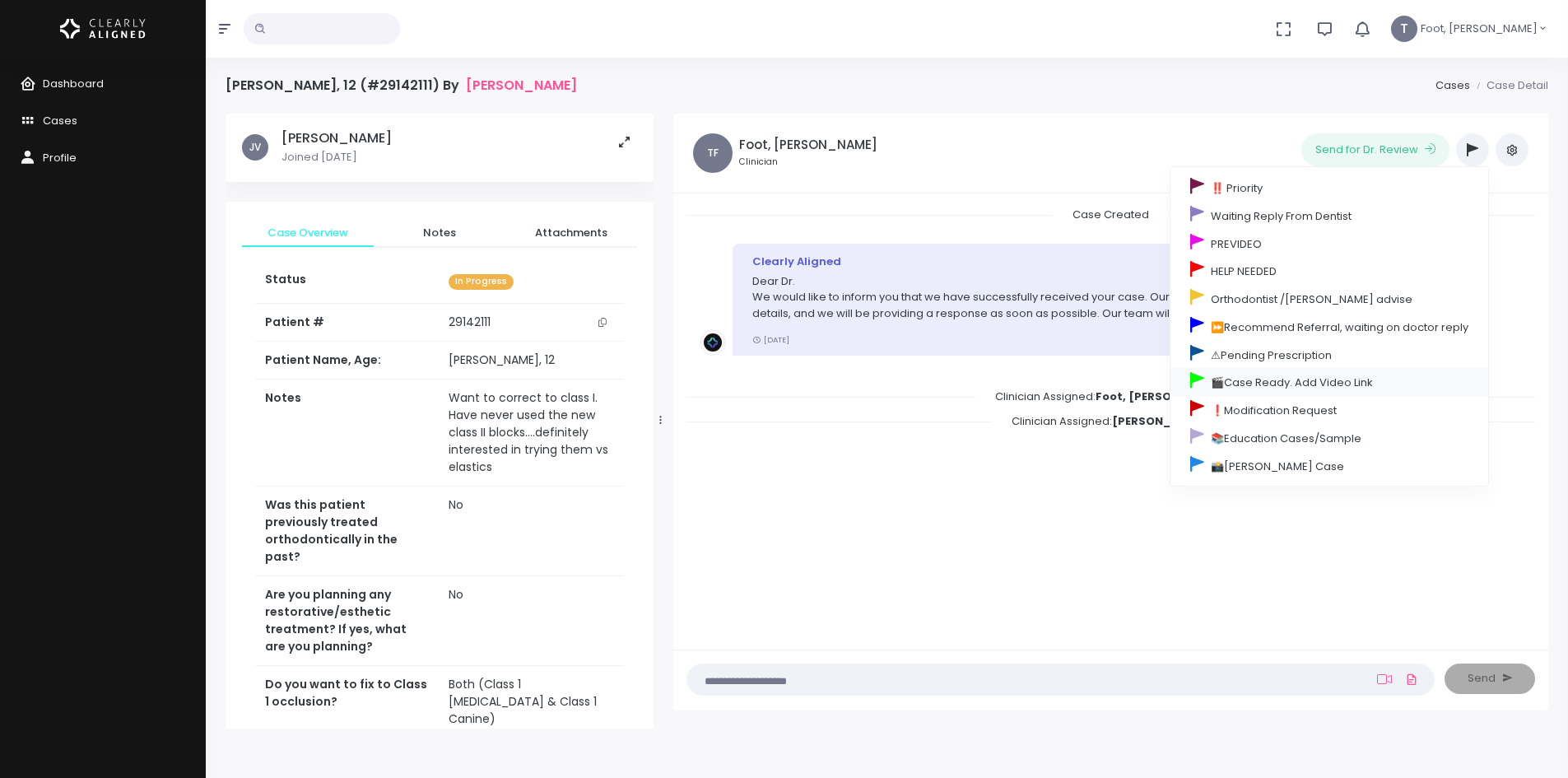
click at [1296, 370] on link "🎬Case Ready. Add Video Link" at bounding box center [1329, 381] width 317 height 28
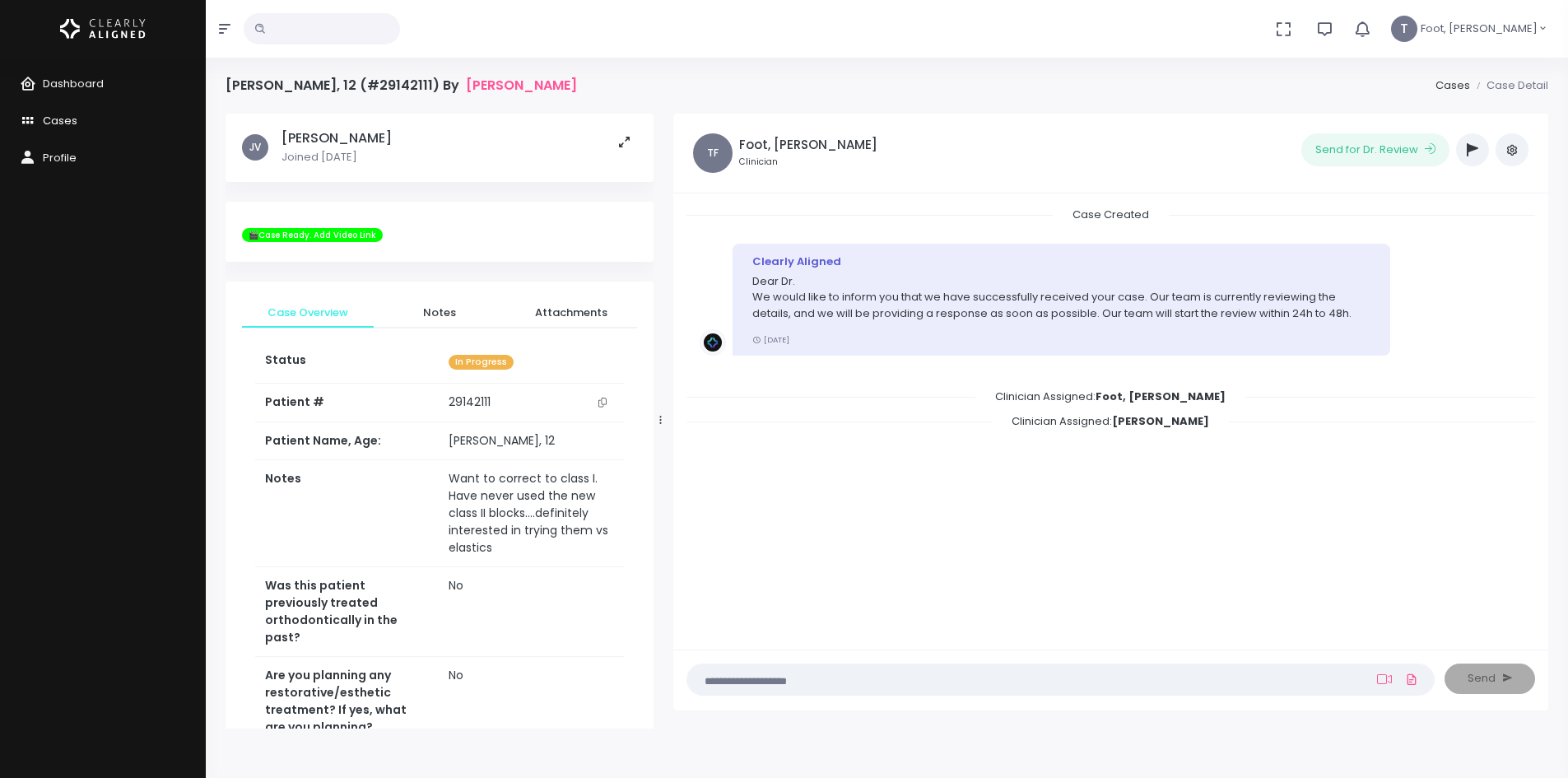
click at [65, 115] on span "Cases" at bounding box center [60, 120] width 35 height 16
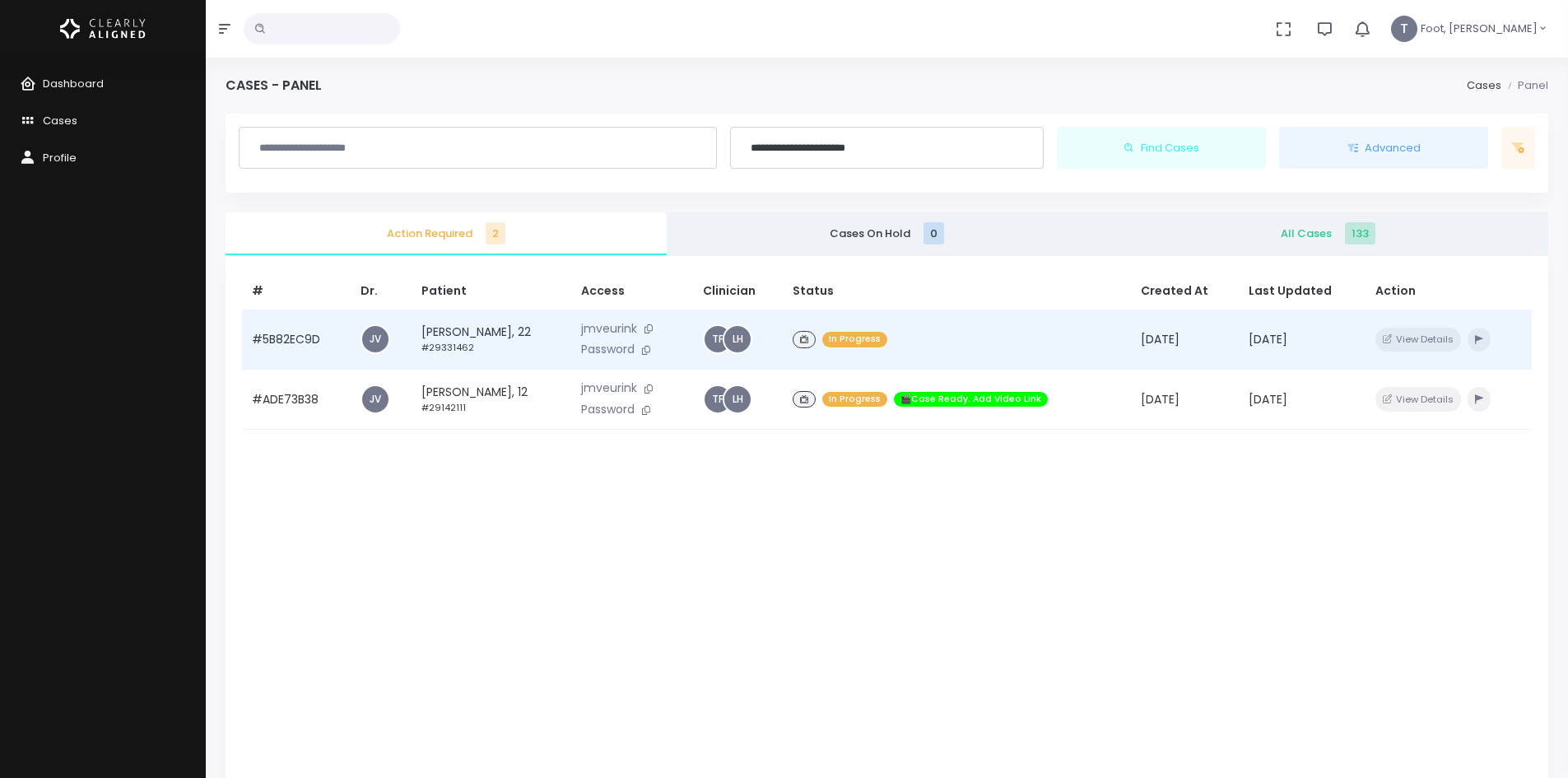
click at [407, 322] on td "JV" at bounding box center [381, 339] width 61 height 60
drag, startPoint x: 433, startPoint y: 326, endPoint x: 444, endPoint y: 327, distance: 11.0
click at [434, 326] on td "Matthew Dimeglio, 22 #29331462" at bounding box center [492, 339] width 160 height 60
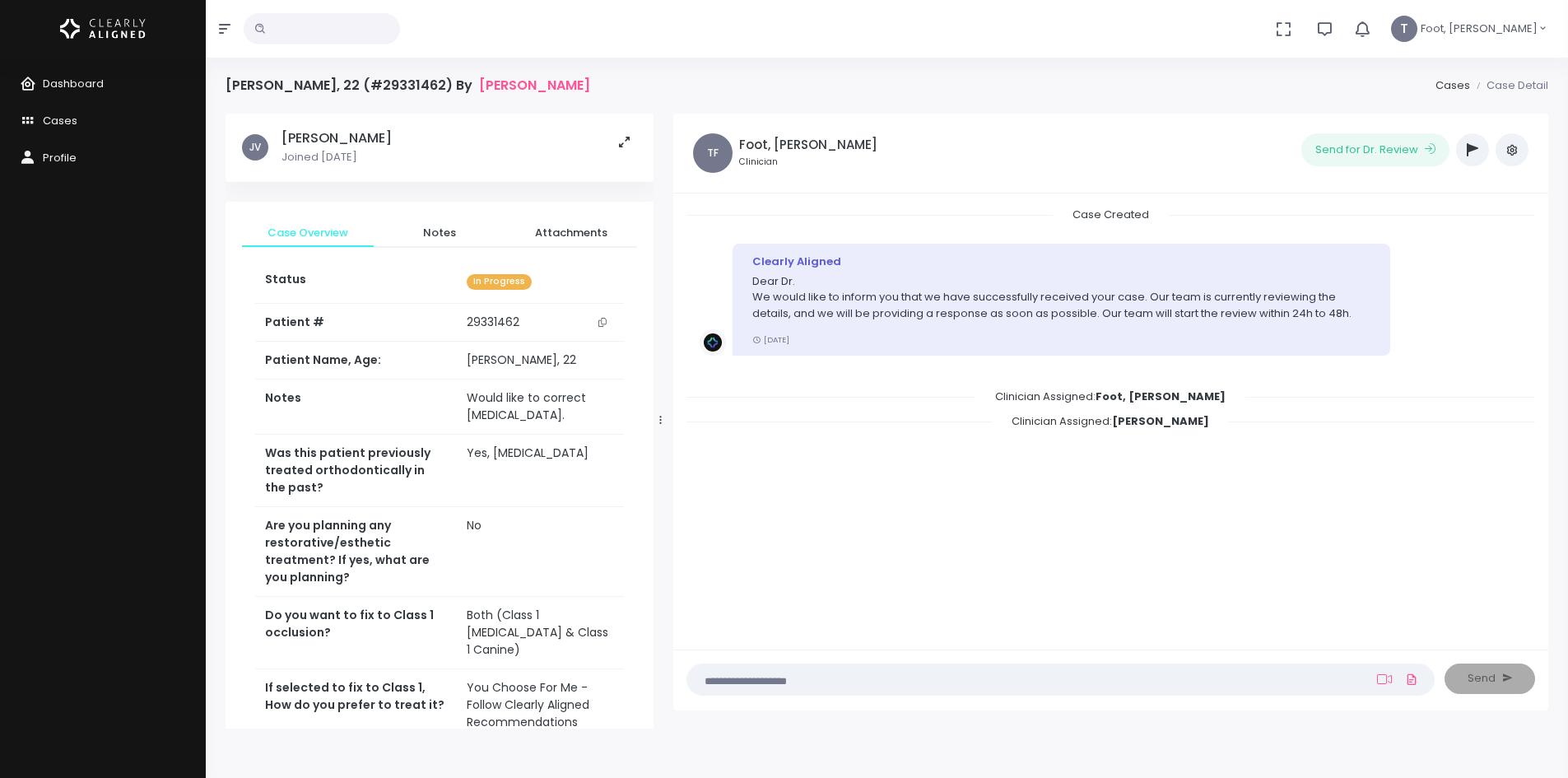
click at [1471, 153] on icon "button" at bounding box center [1473, 150] width 12 height 13
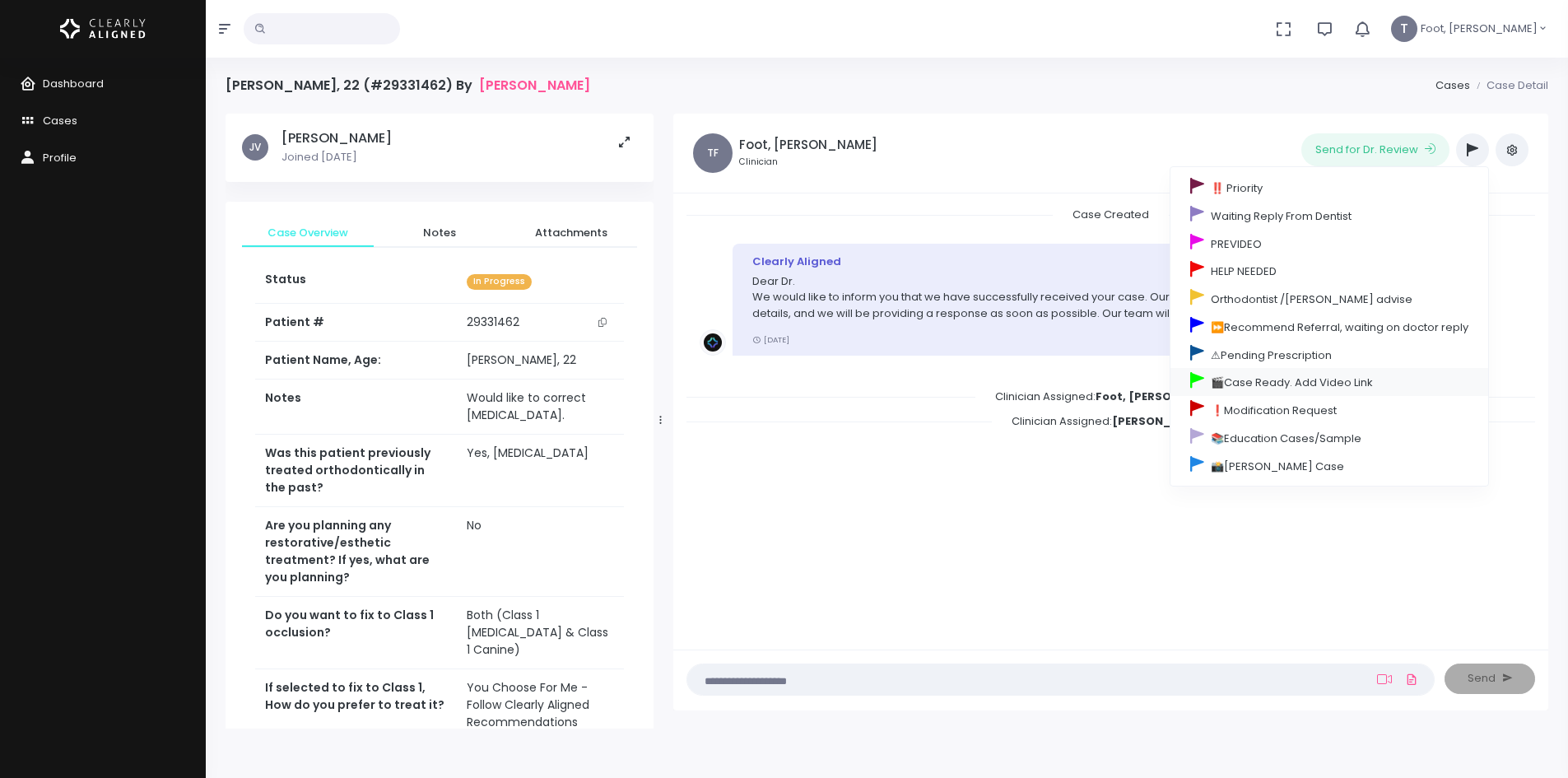
click at [1235, 375] on link "🎬Case Ready. Add Video Link" at bounding box center [1329, 381] width 317 height 28
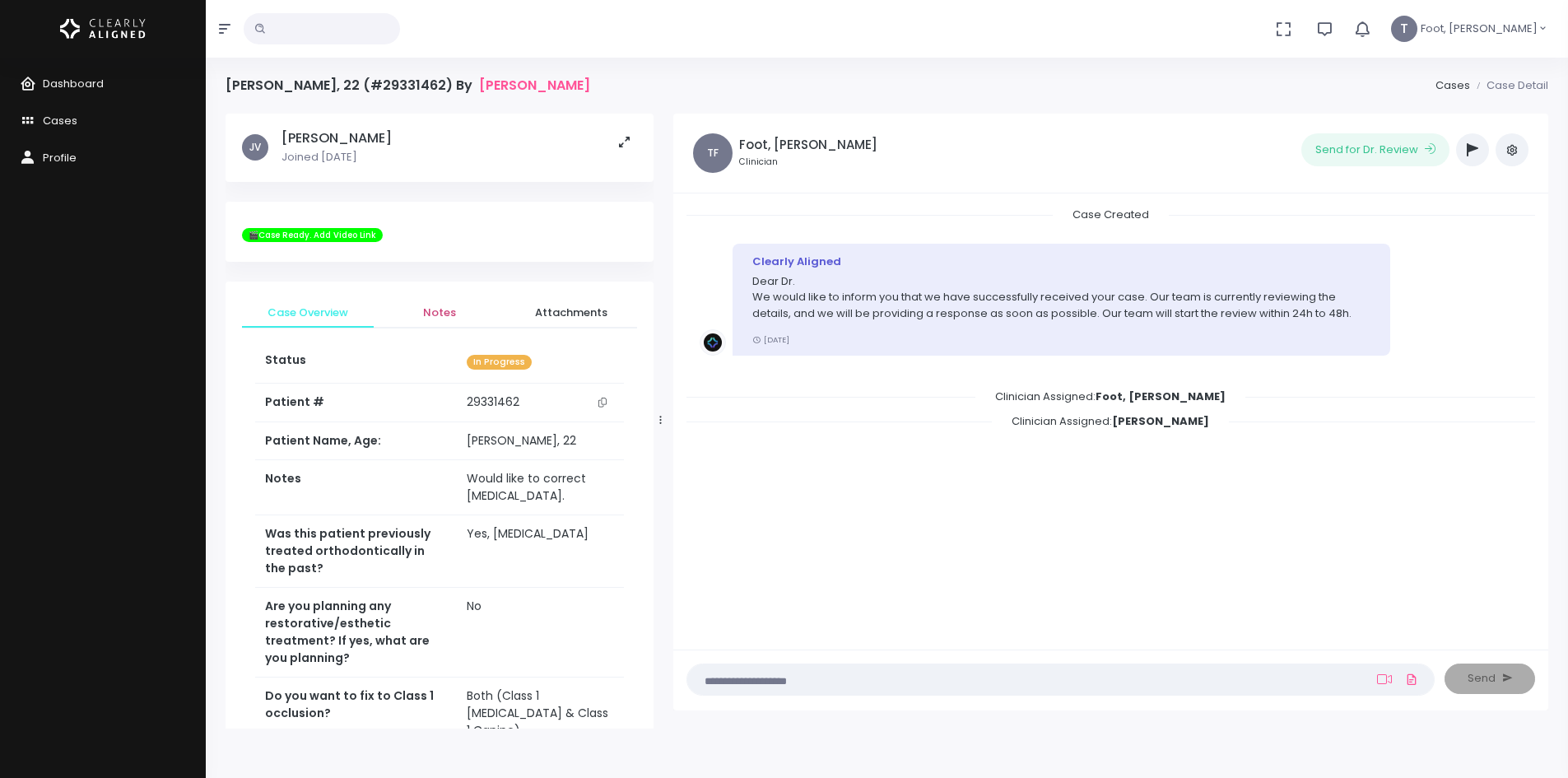
click at [437, 306] on span "Notes" at bounding box center [439, 313] width 105 height 17
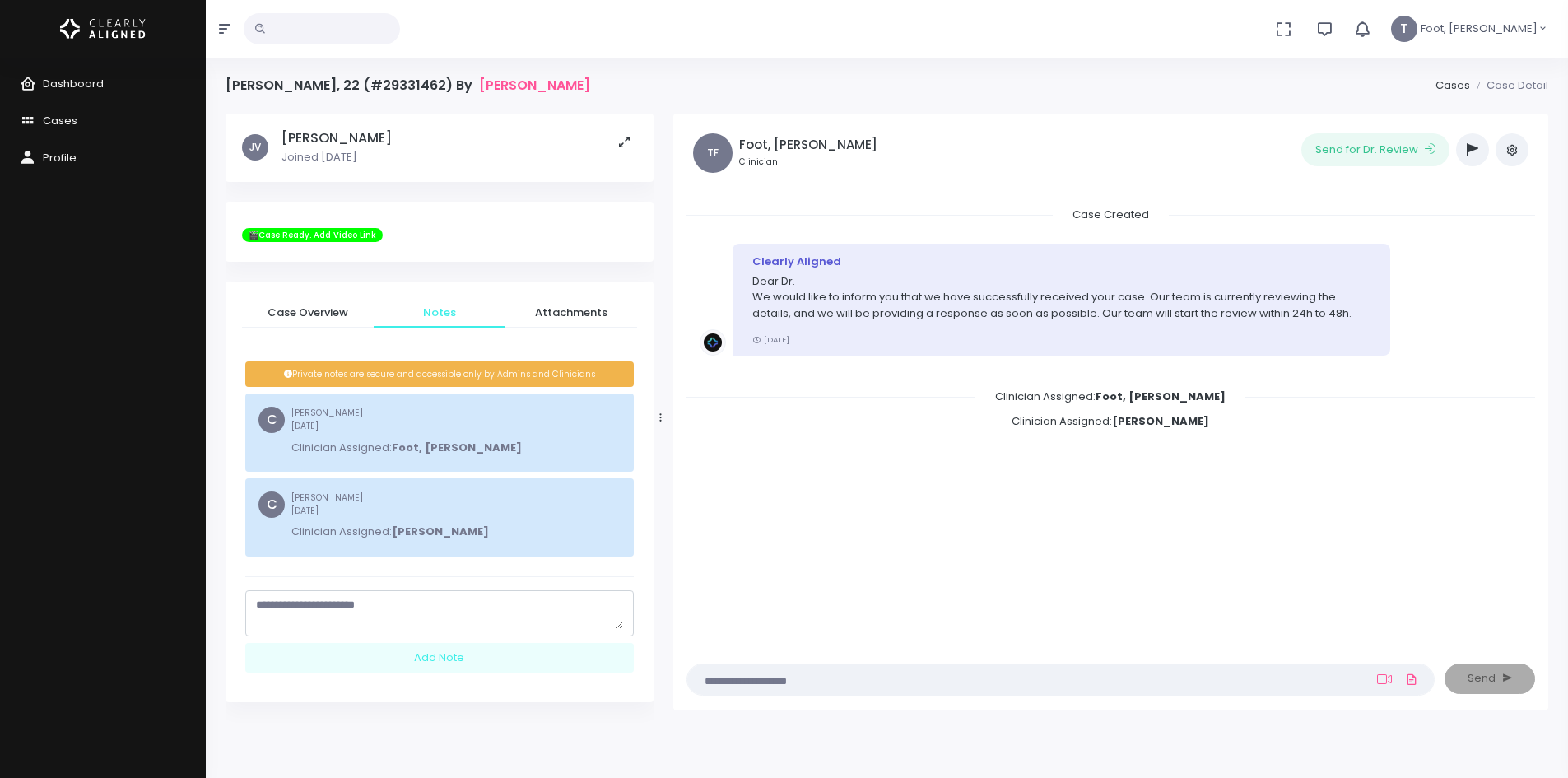
click at [361, 594] on nick-textarea "scrollable content" at bounding box center [439, 613] width 389 height 46
click at [362, 606] on textarea "scrollable content" at bounding box center [439, 613] width 367 height 32
type textarea "*"
click at [77, 125] on link "Cases" at bounding box center [103, 121] width 205 height 37
